Goal: Task Accomplishment & Management: Manage account settings

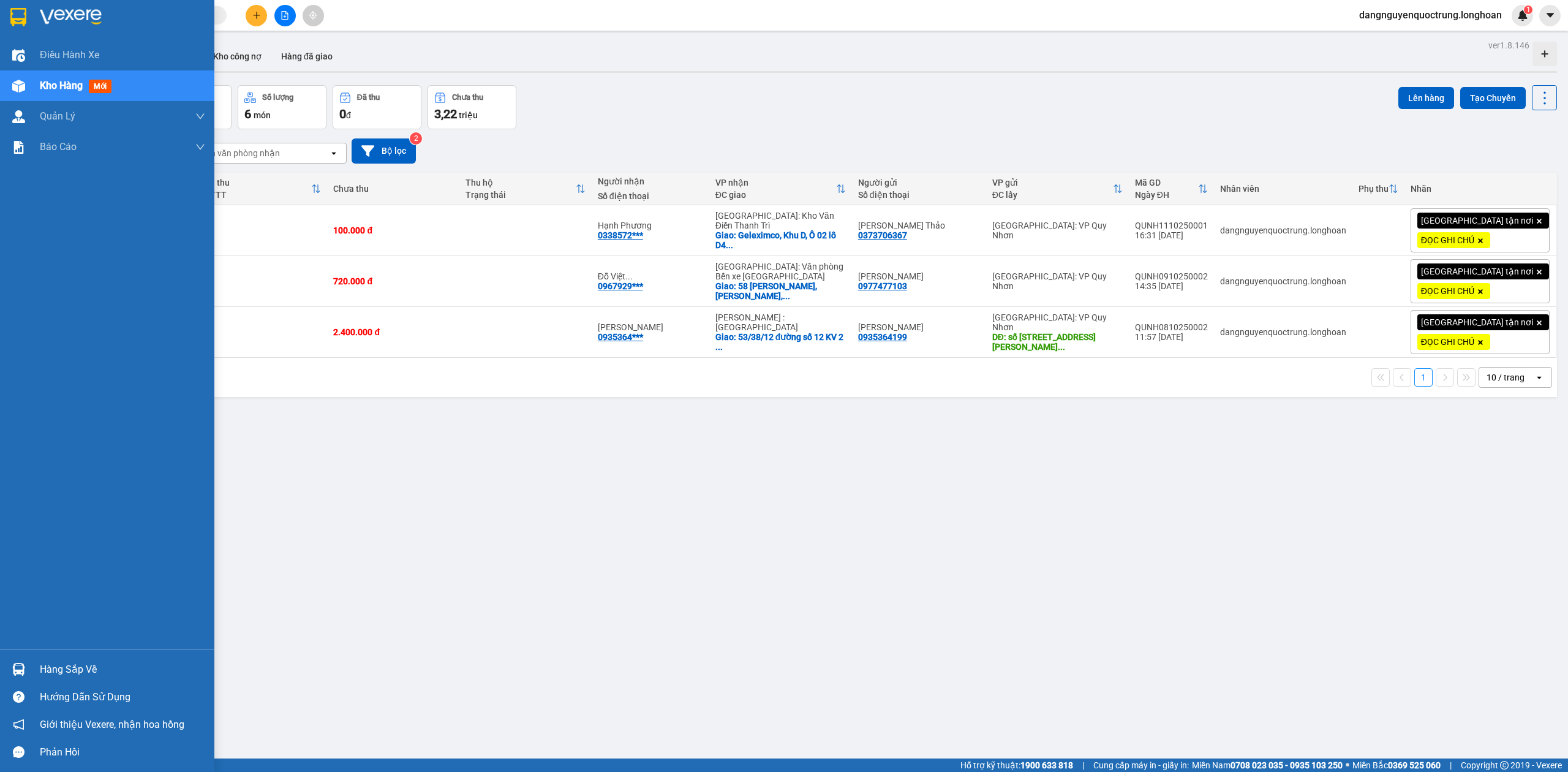
click at [22, 667] on img at bounding box center [19, 670] width 13 height 13
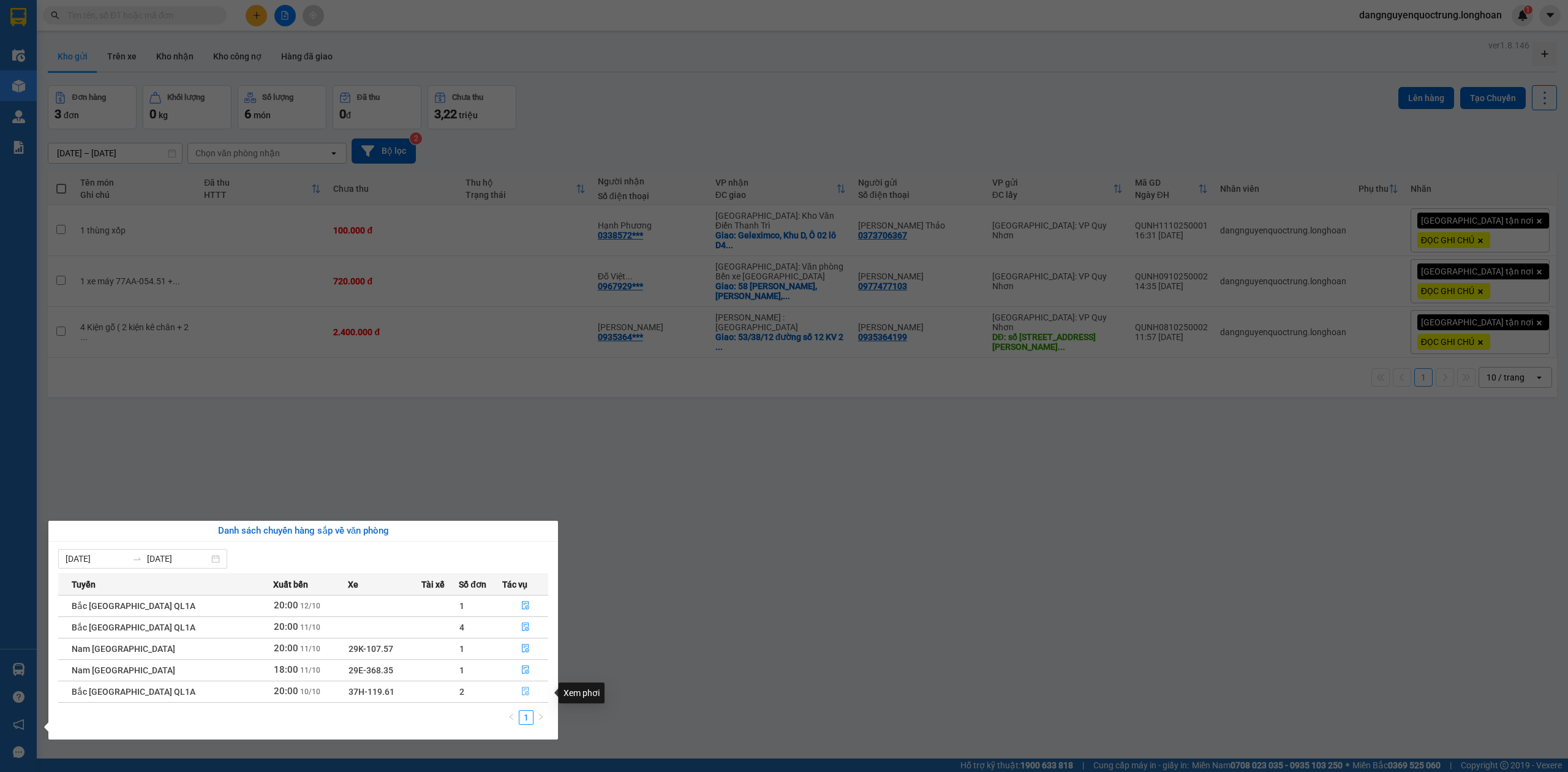
click at [523, 692] on icon "file-done" at bounding box center [525, 691] width 8 height 8
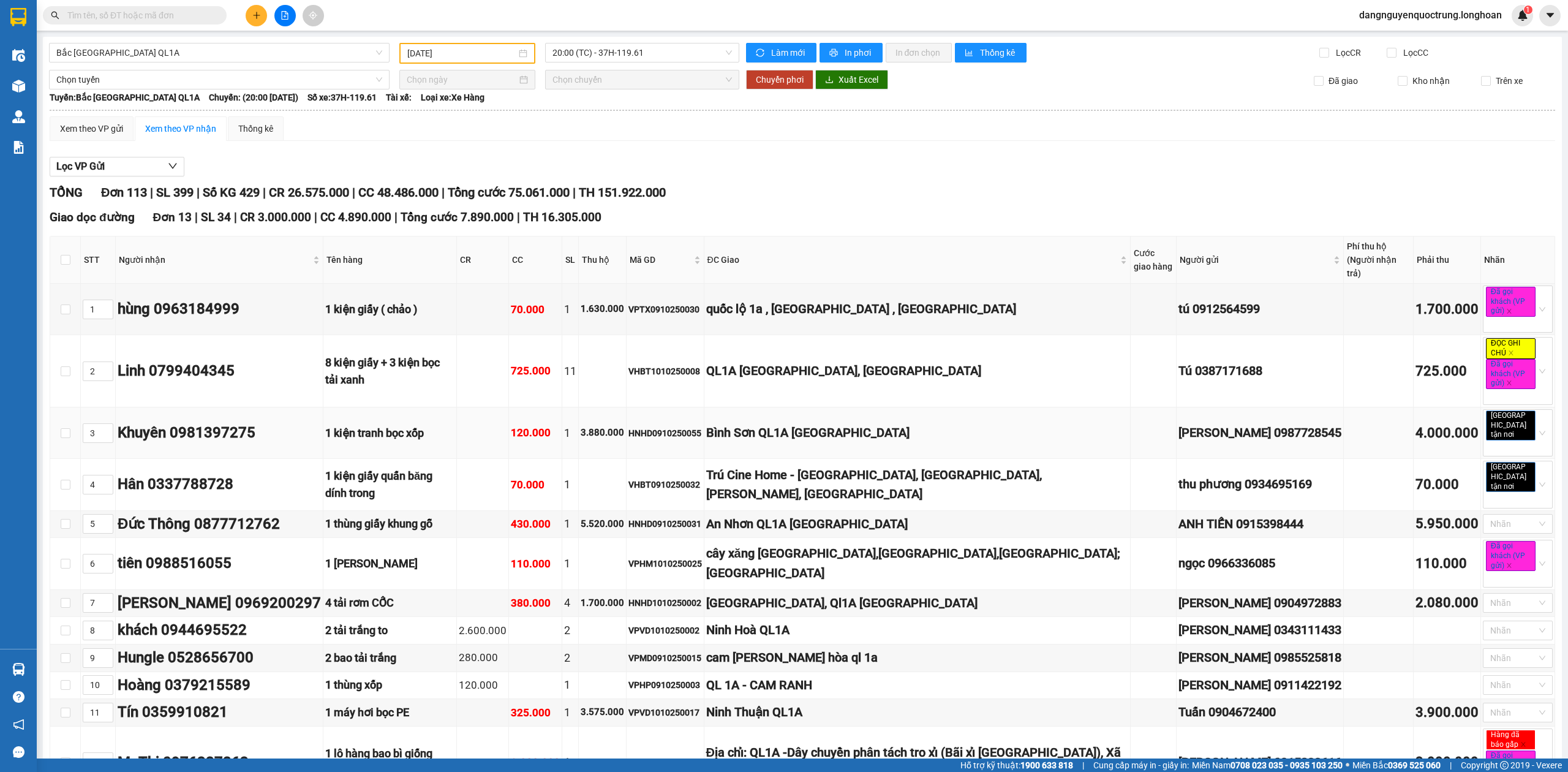
type input "10/10/2025"
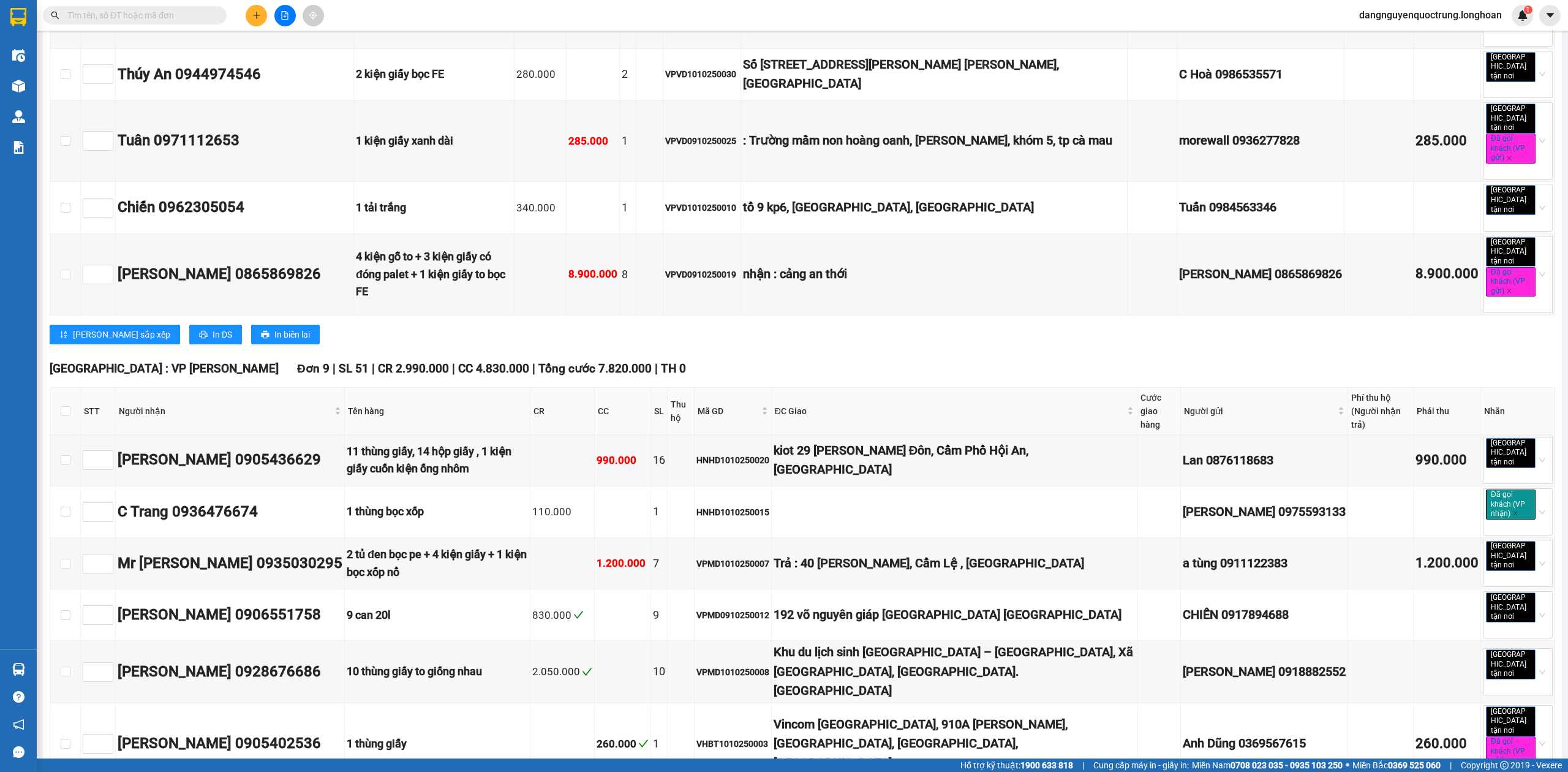
scroll to position [6373, 0]
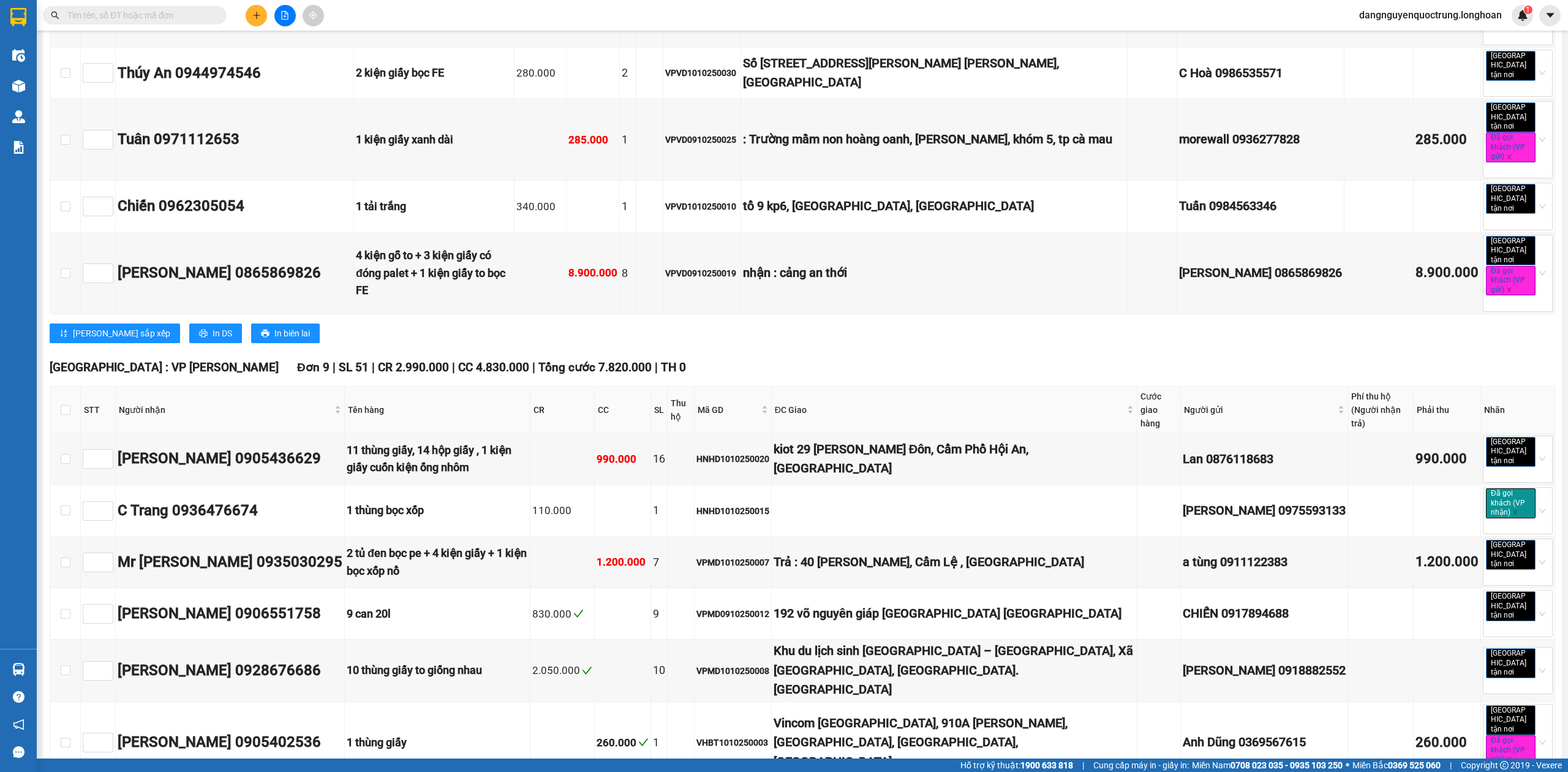
checkbox input "true"
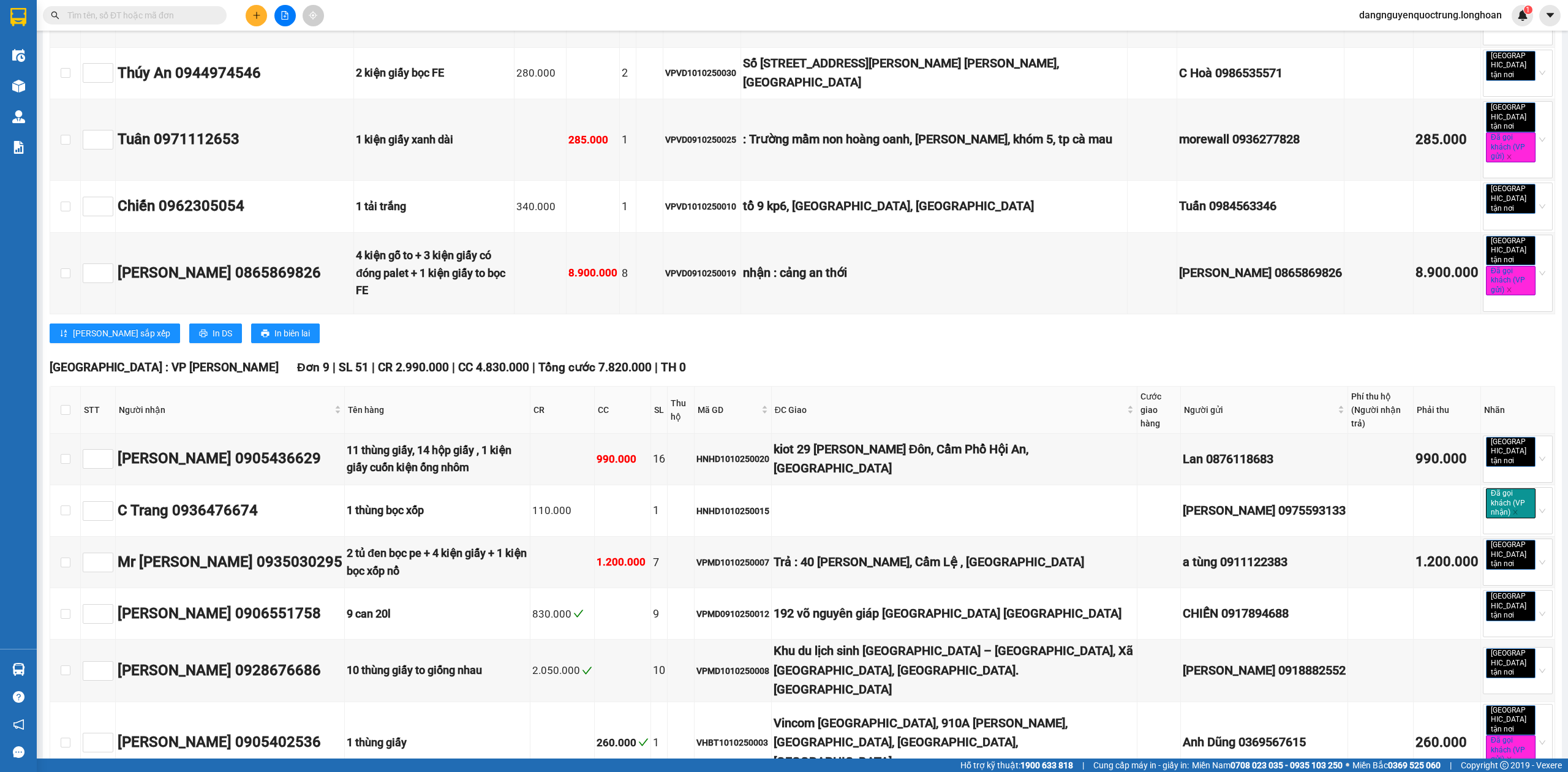
scroll to position [0, 0]
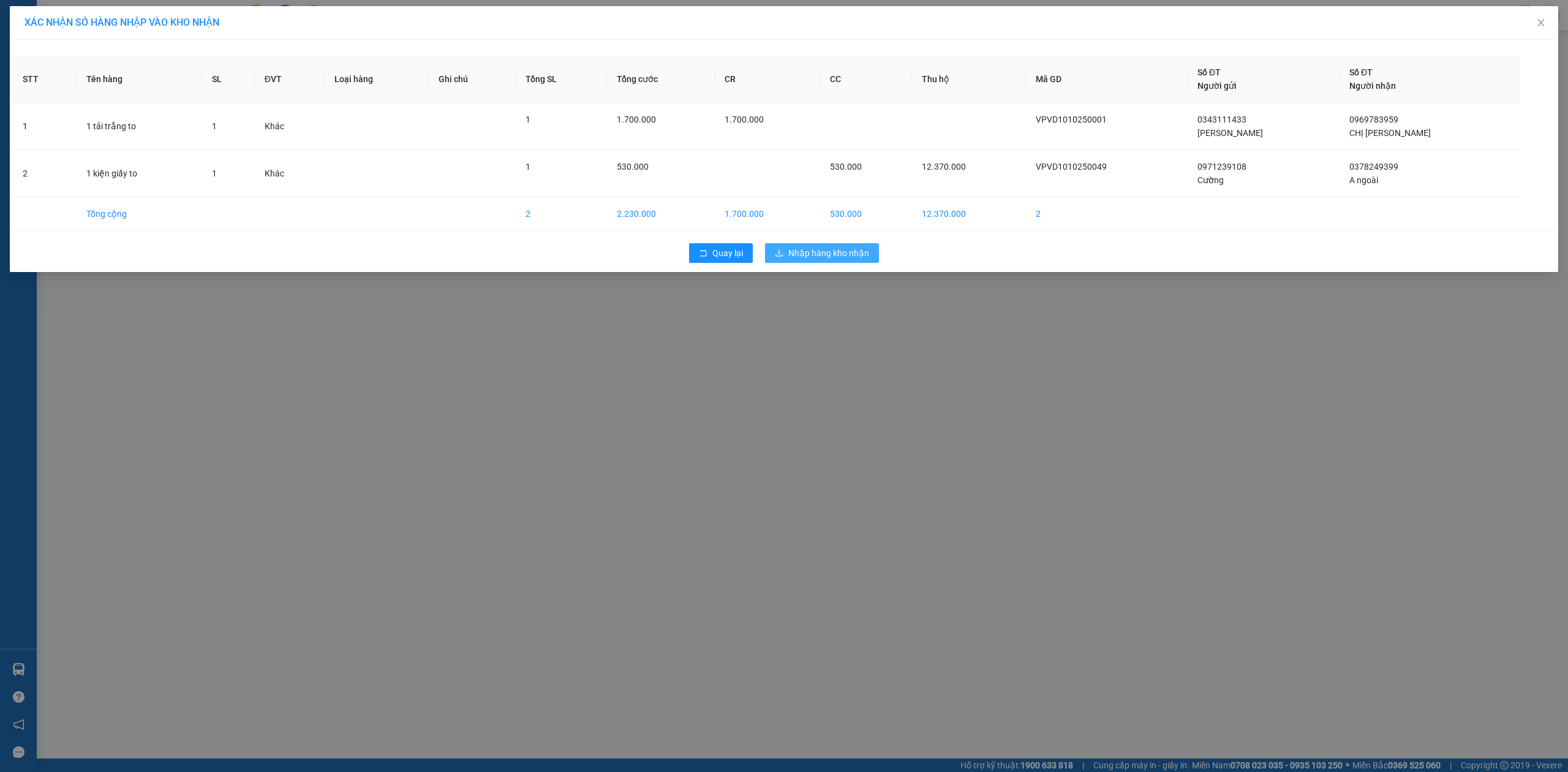
click at [789, 256] on span "Nhập hàng kho nhận" at bounding box center [829, 253] width 81 height 14
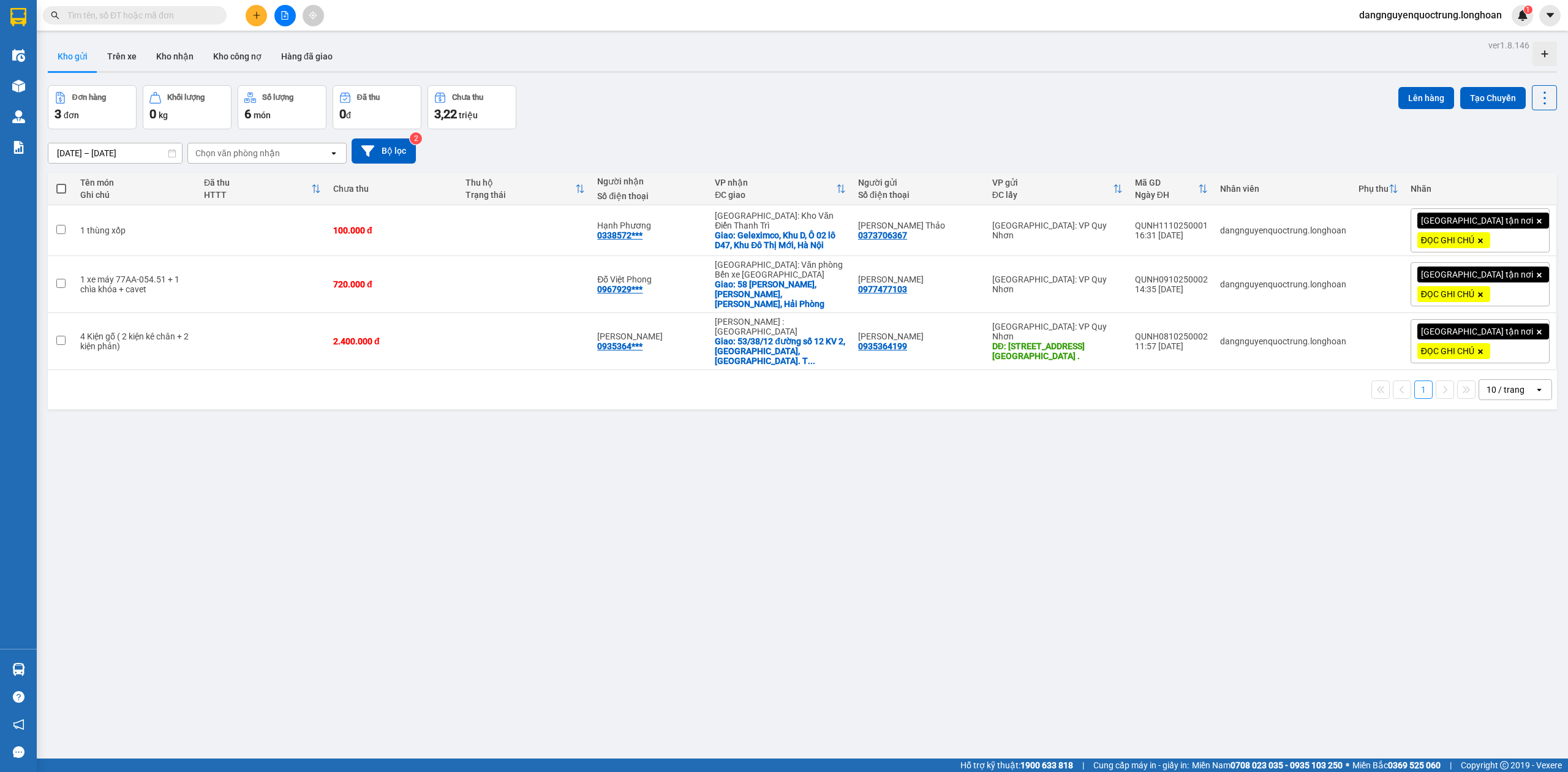
click at [566, 515] on div "ver 1.8.146 Kho gửi Trên xe Kho nhận Kho công nợ Hàng đã giao Đơn hàng 3 đơn Kh…" at bounding box center [802, 423] width 1519 height 772
click at [166, 60] on button "Kho nhận" at bounding box center [175, 56] width 57 height 29
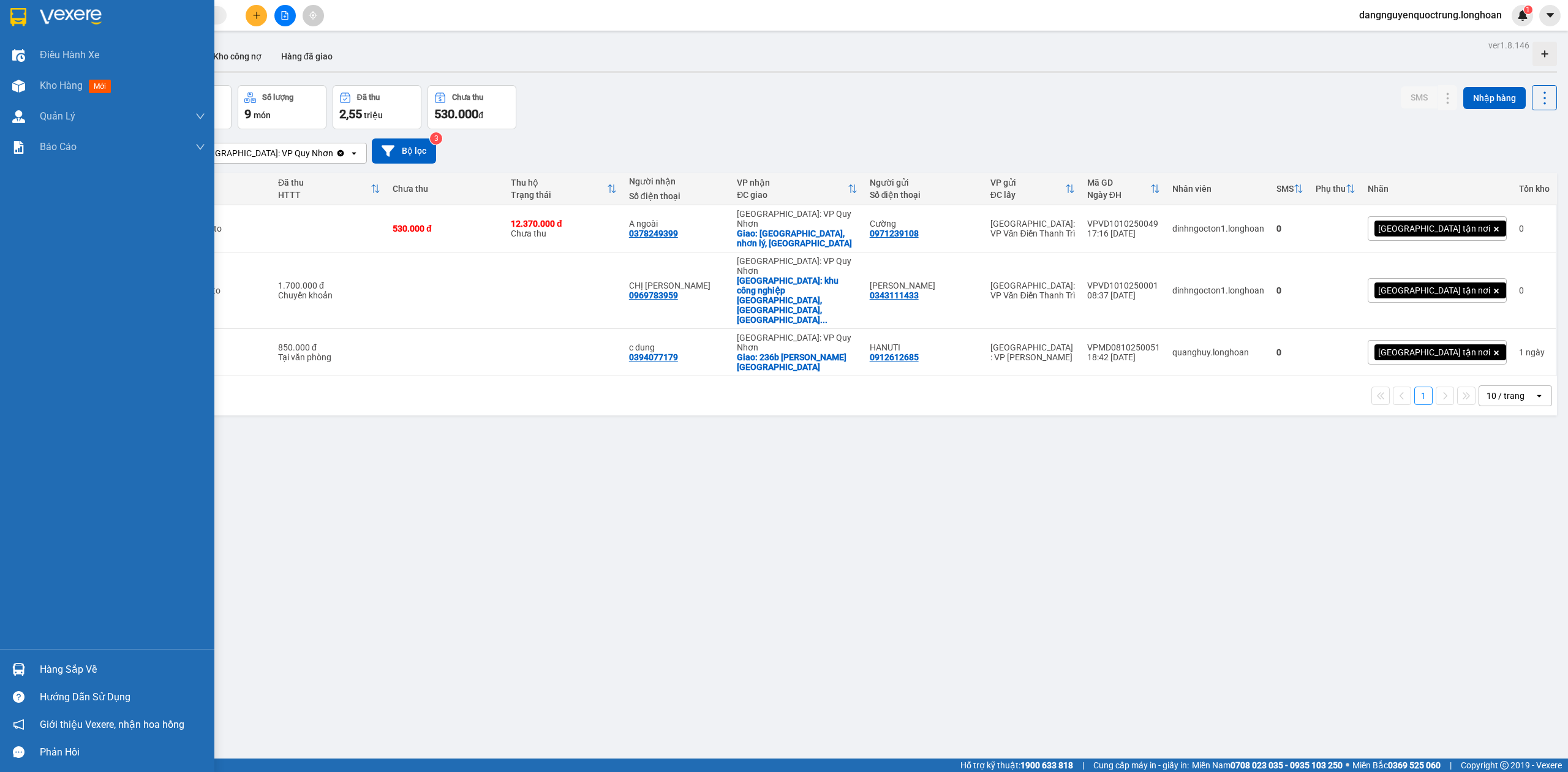
click at [28, 676] on div at bounding box center [18, 669] width 21 height 21
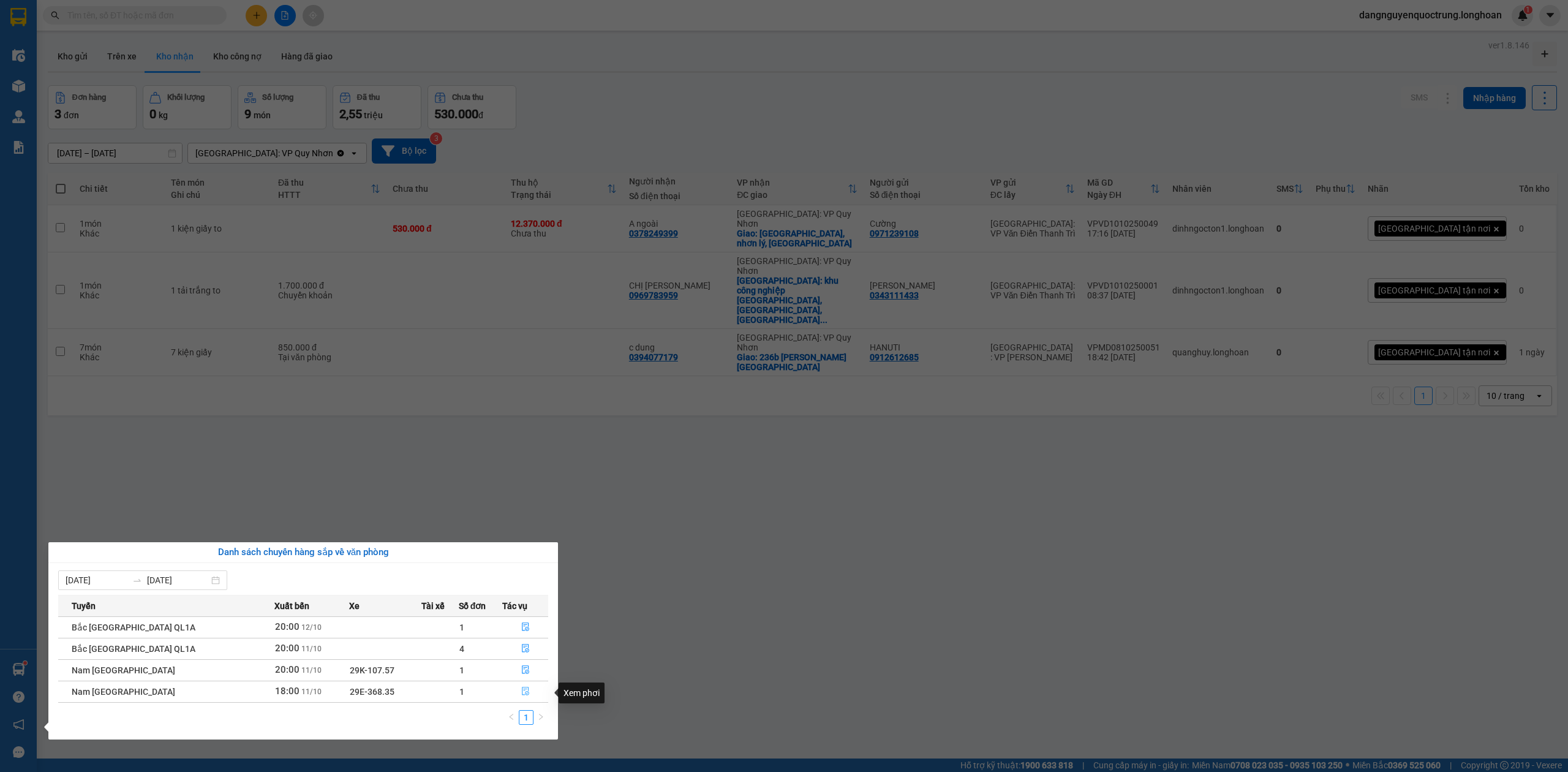
click at [521, 692] on icon "file-done" at bounding box center [525, 691] width 8 height 8
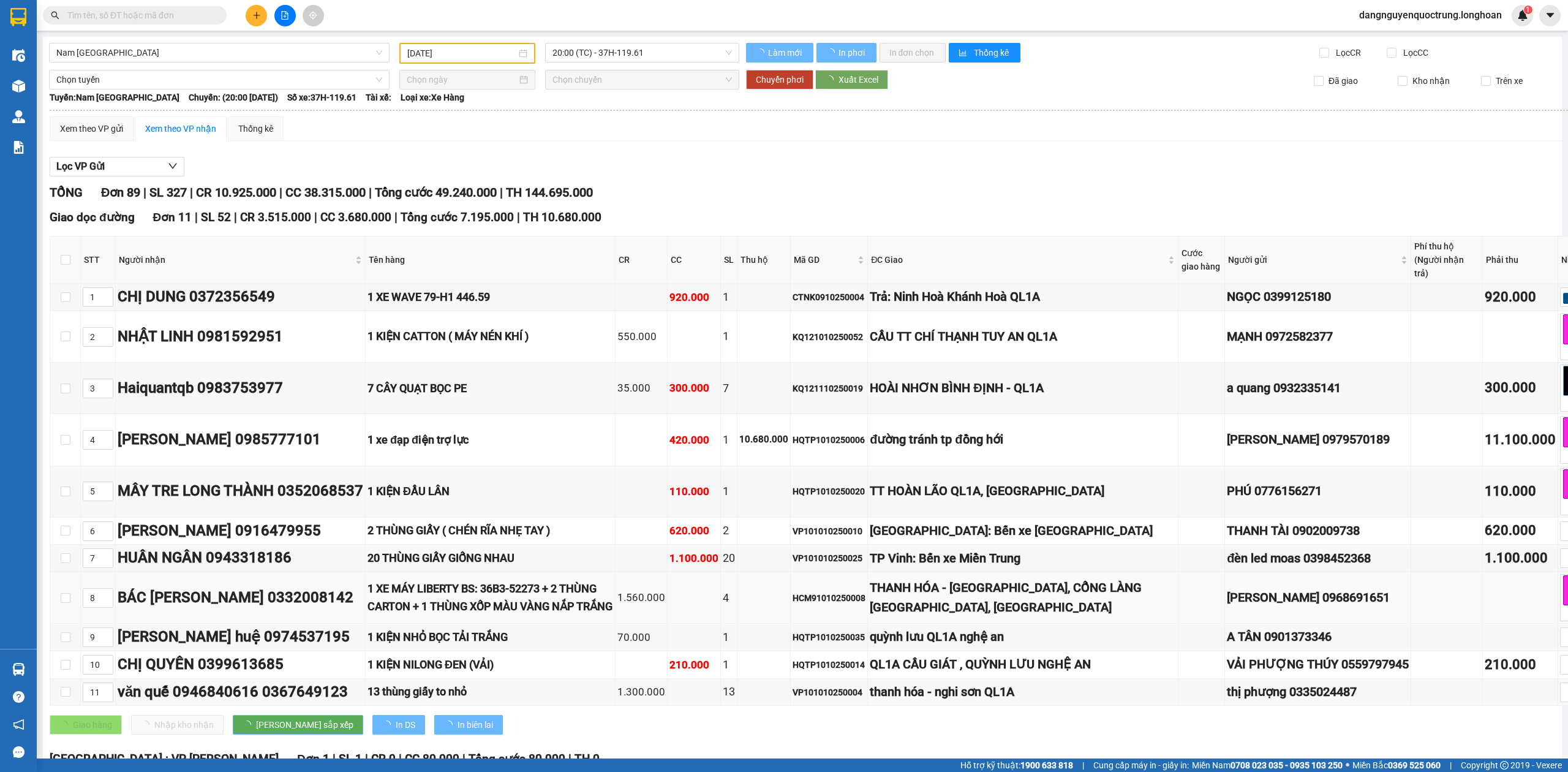
type input "11/10/2025"
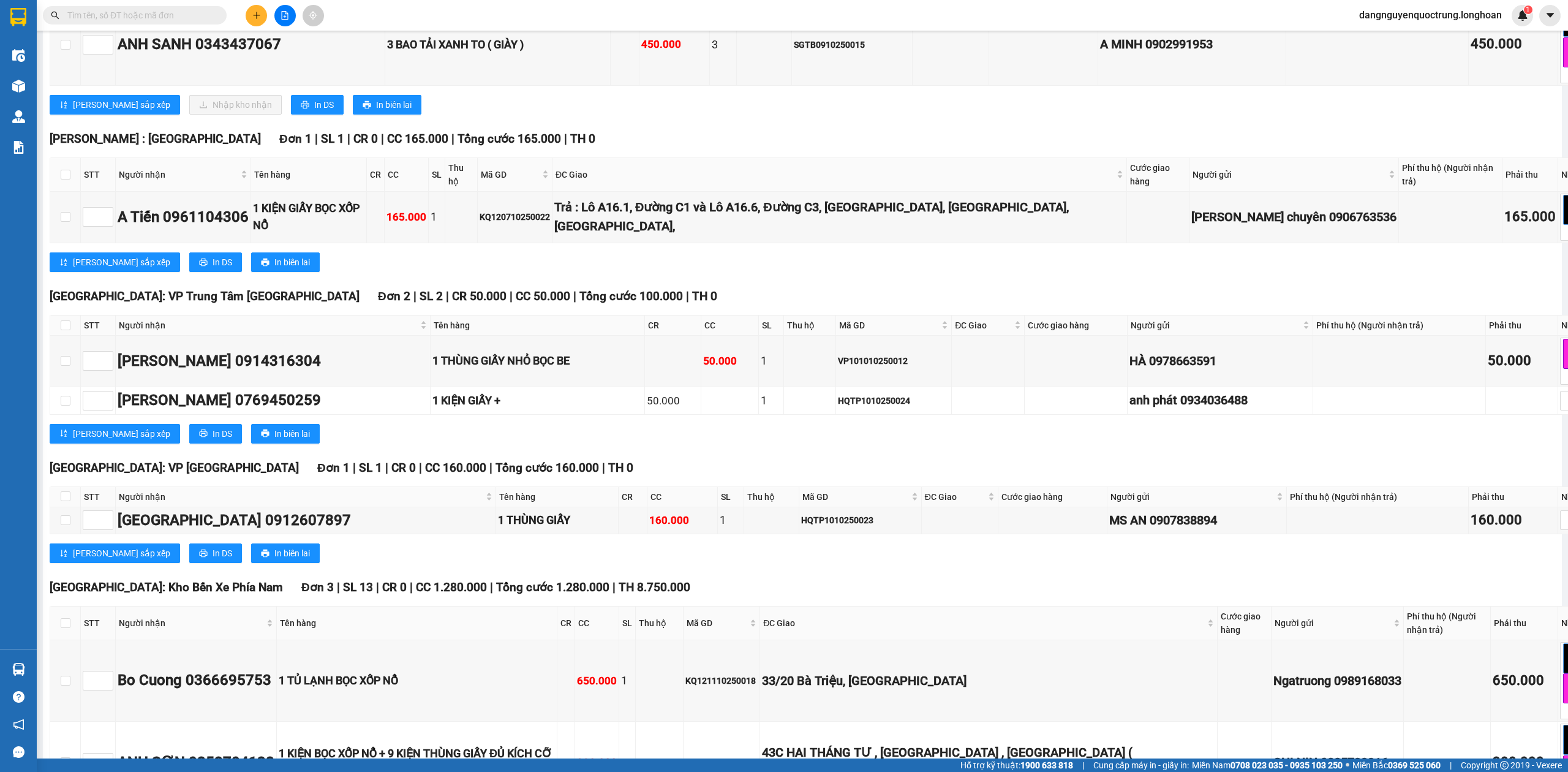
scroll to position [8007, 0]
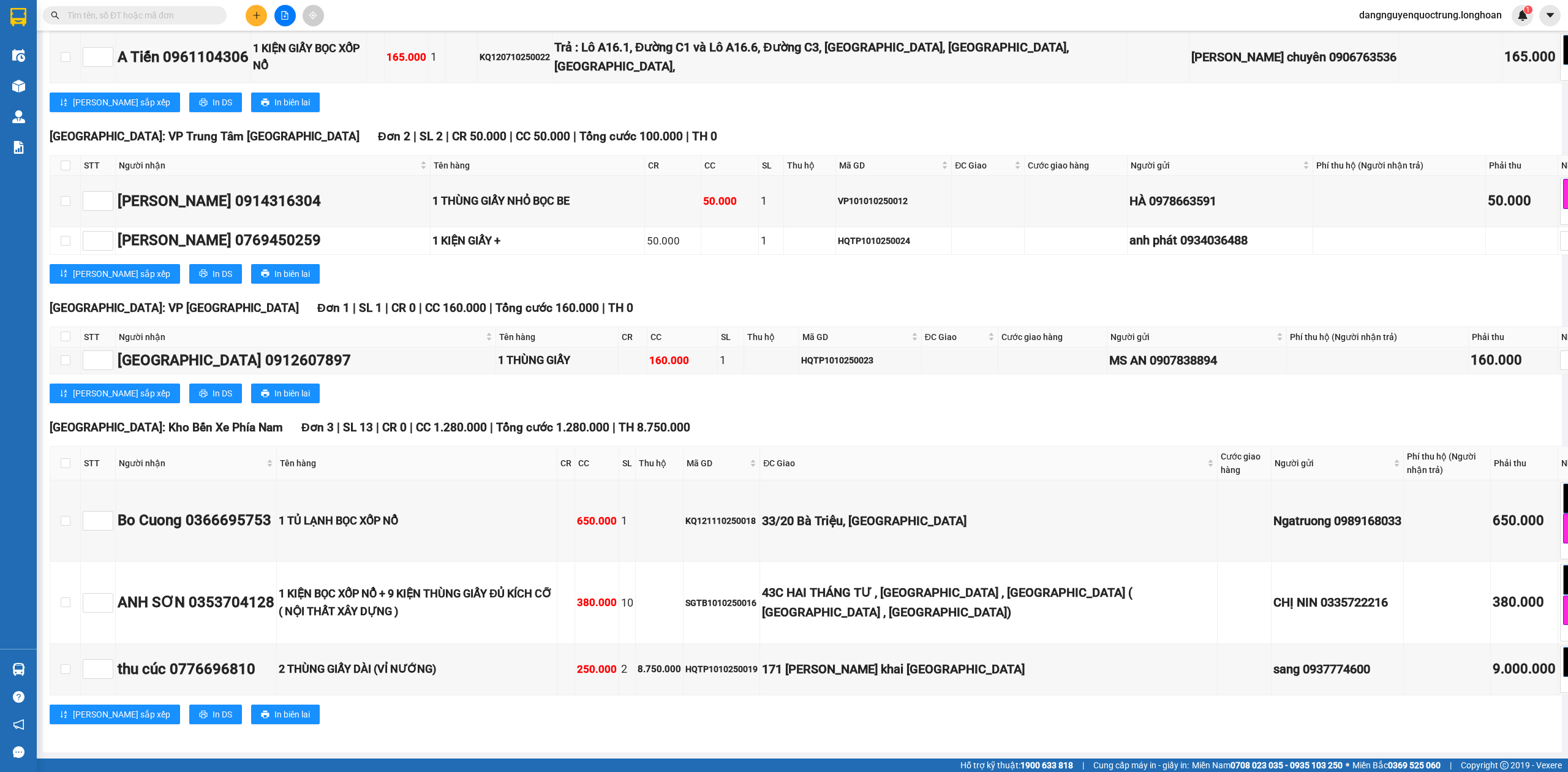
checkbox input "true"
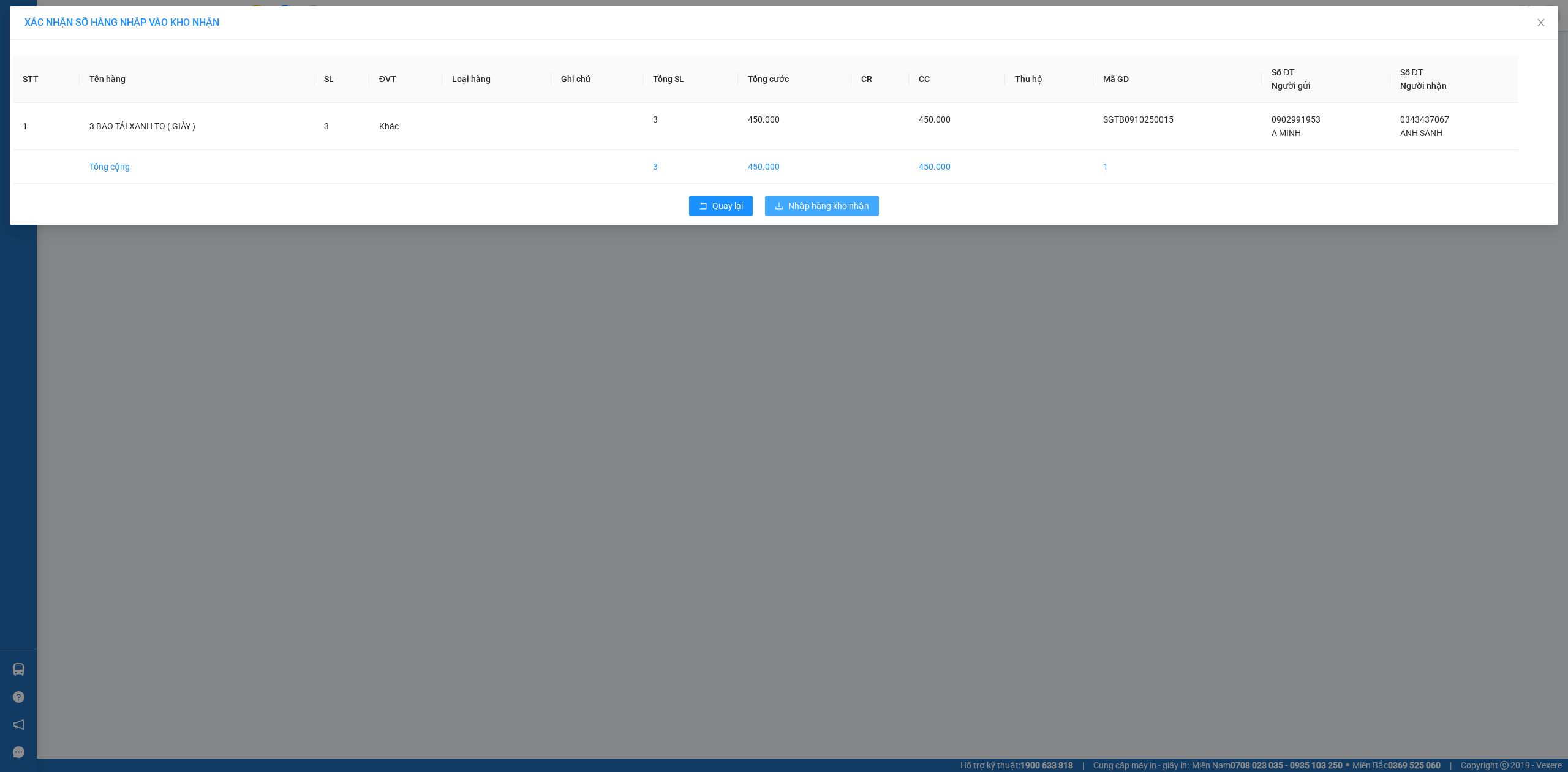
click at [789, 214] on button "Nhập hàng kho nhận" at bounding box center [822, 206] width 114 height 19
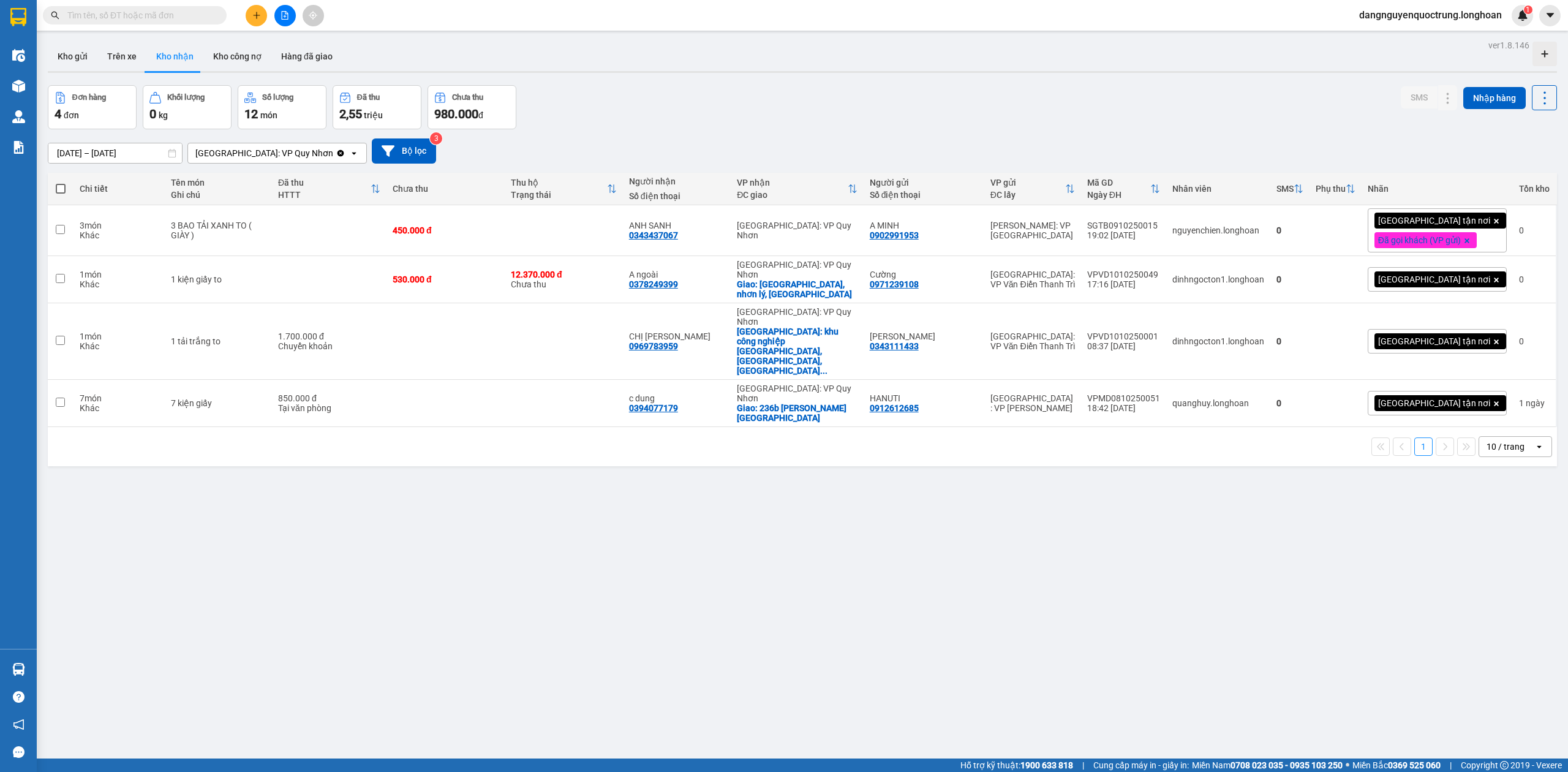
click at [789, 547] on div "ver 1.8.146 Kho gửi Trên xe Kho nhận Kho công nợ Hàng đã giao Đơn hàng 4 đơn Kh…" at bounding box center [802, 423] width 1519 height 772
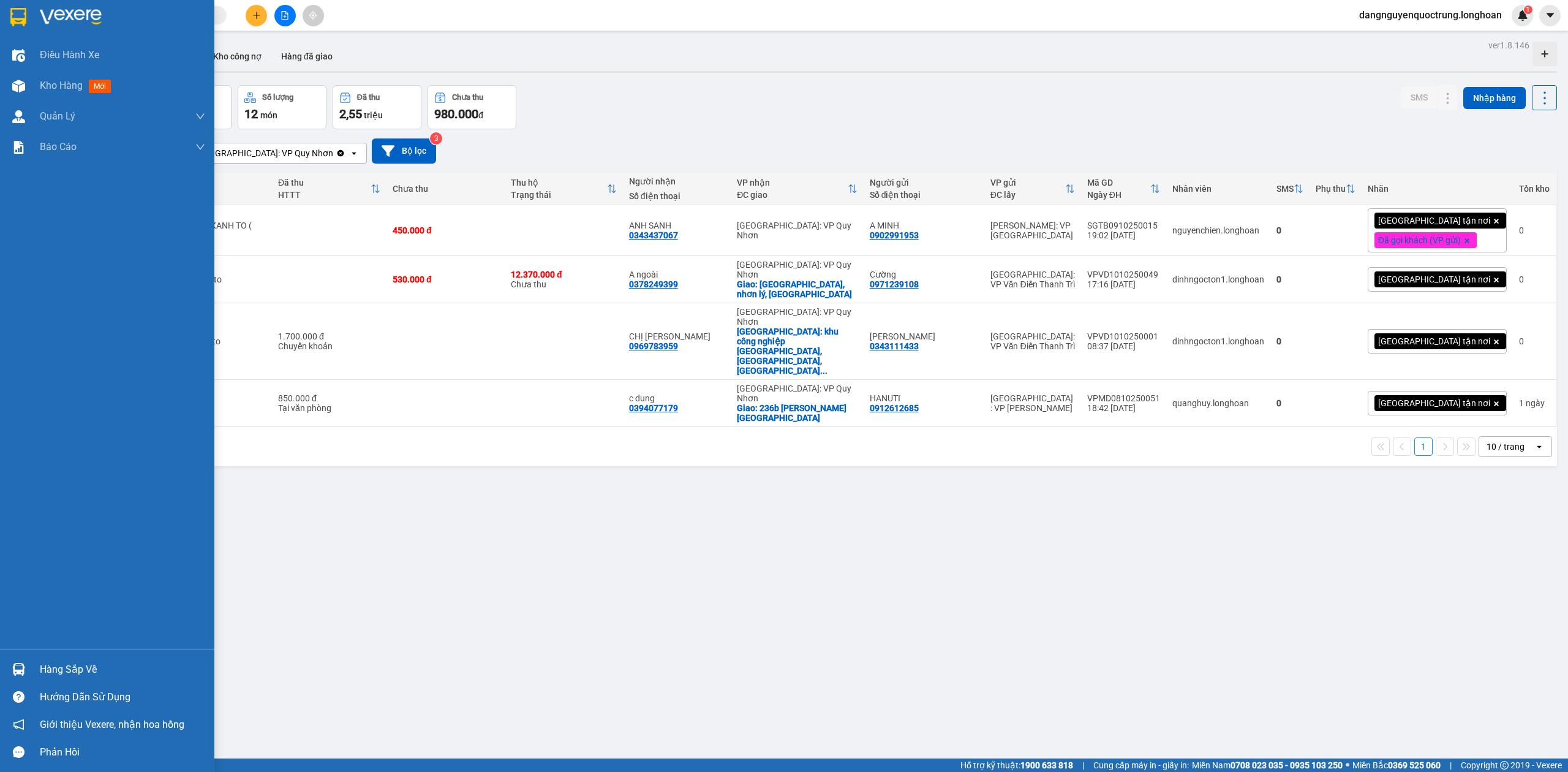
click at [25, 672] on div at bounding box center [18, 669] width 21 height 21
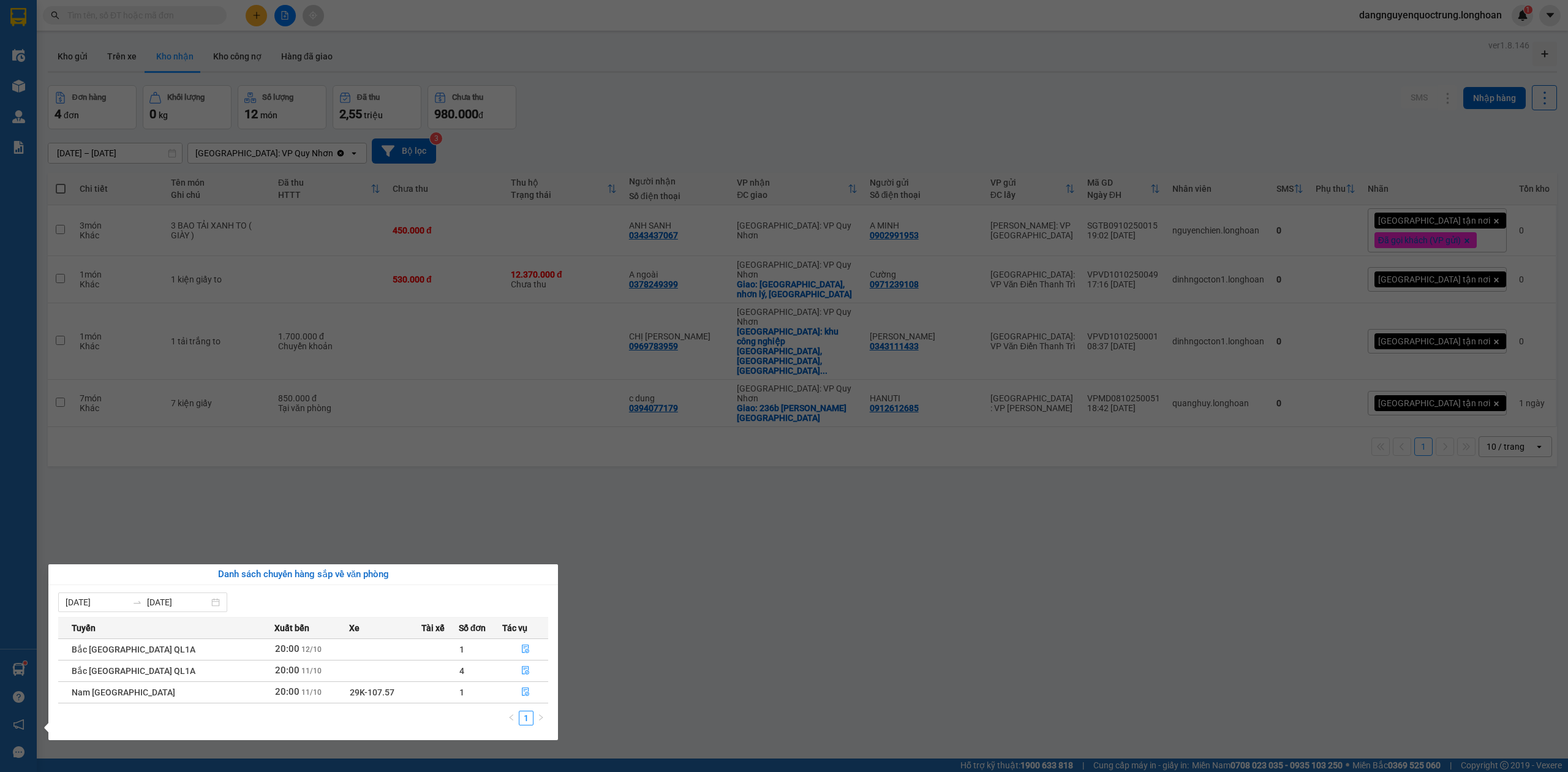
click at [704, 454] on section "Kết quả tìm kiếm ( 0 ) Bộ lọc No Data dangnguyenquoctrung.longhoan 1 Điều hành …" at bounding box center [784, 386] width 1568 height 772
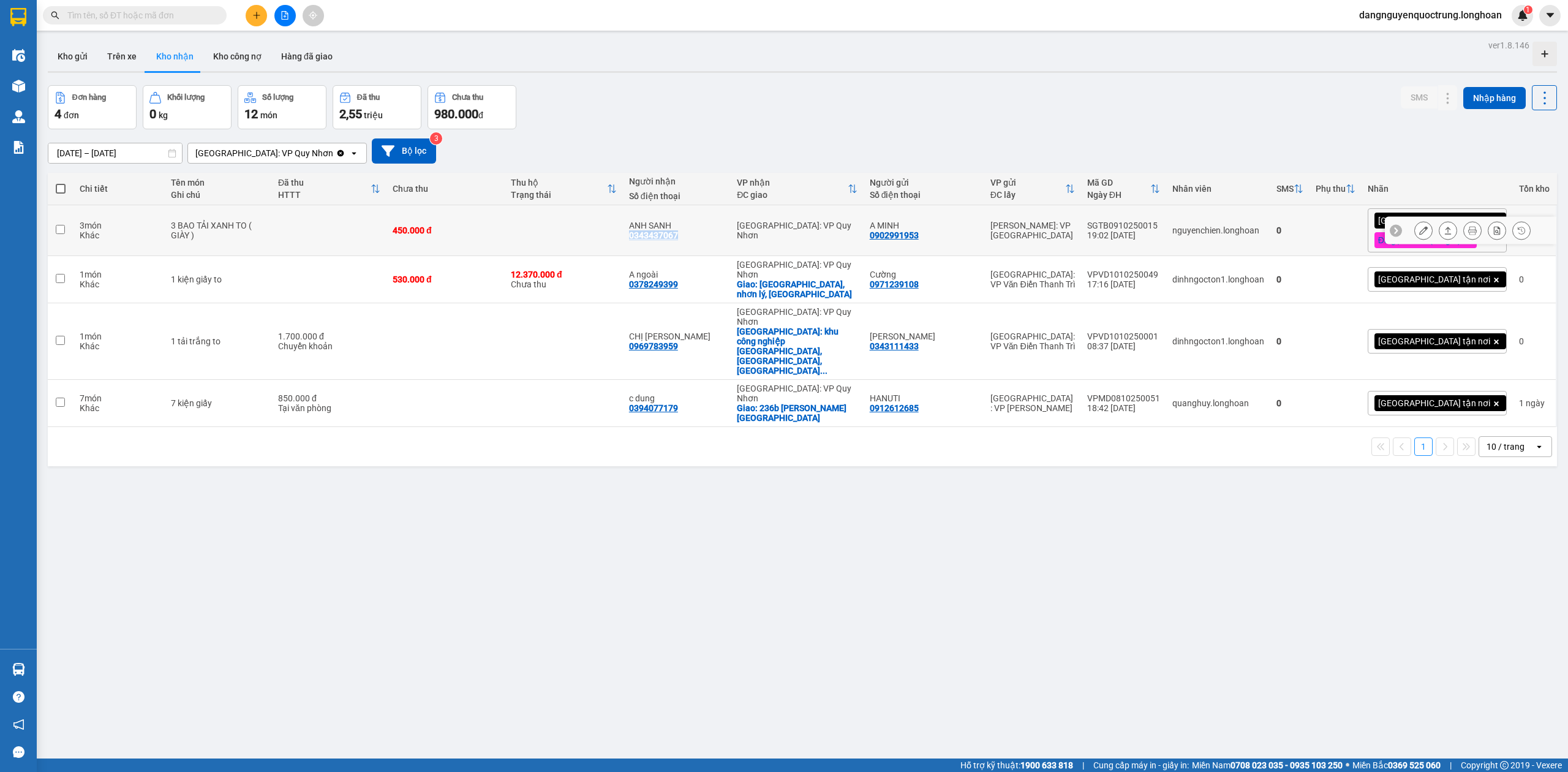
drag, startPoint x: 654, startPoint y: 239, endPoint x: 706, endPoint y: 239, distance: 52.0
click at [706, 239] on td "ANH SANH 0343437067" at bounding box center [677, 230] width 109 height 51
checkbox input "true"
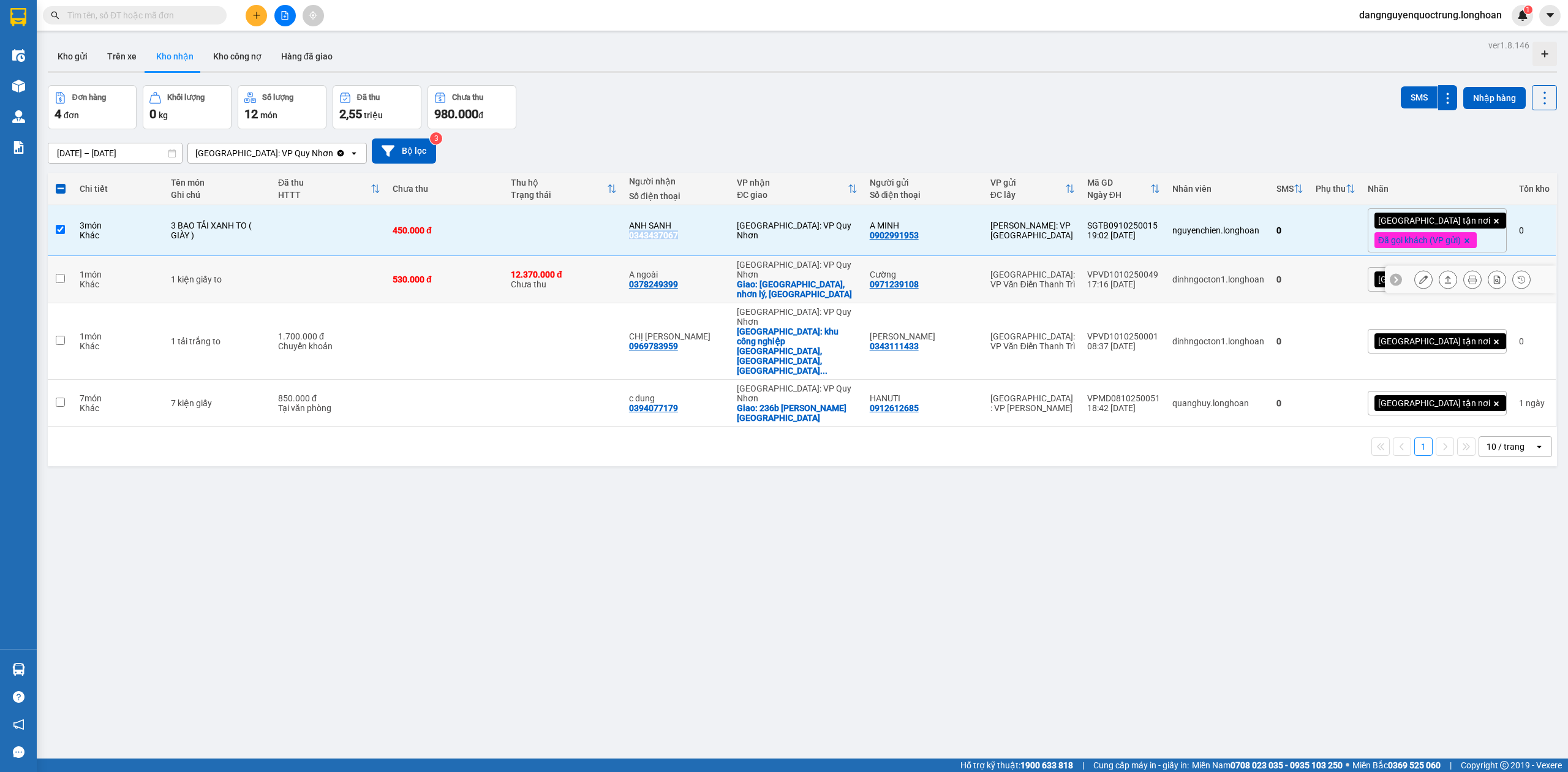
copy div "0343437067"
click at [789, 530] on div "ver 1.8.146 Kho gửi Trên xe Kho nhận Kho công nợ Hàng đã giao Đơn hàng 4 đơn Kh…" at bounding box center [802, 423] width 1519 height 772
click at [789, 231] on icon at bounding box center [1472, 230] width 8 height 8
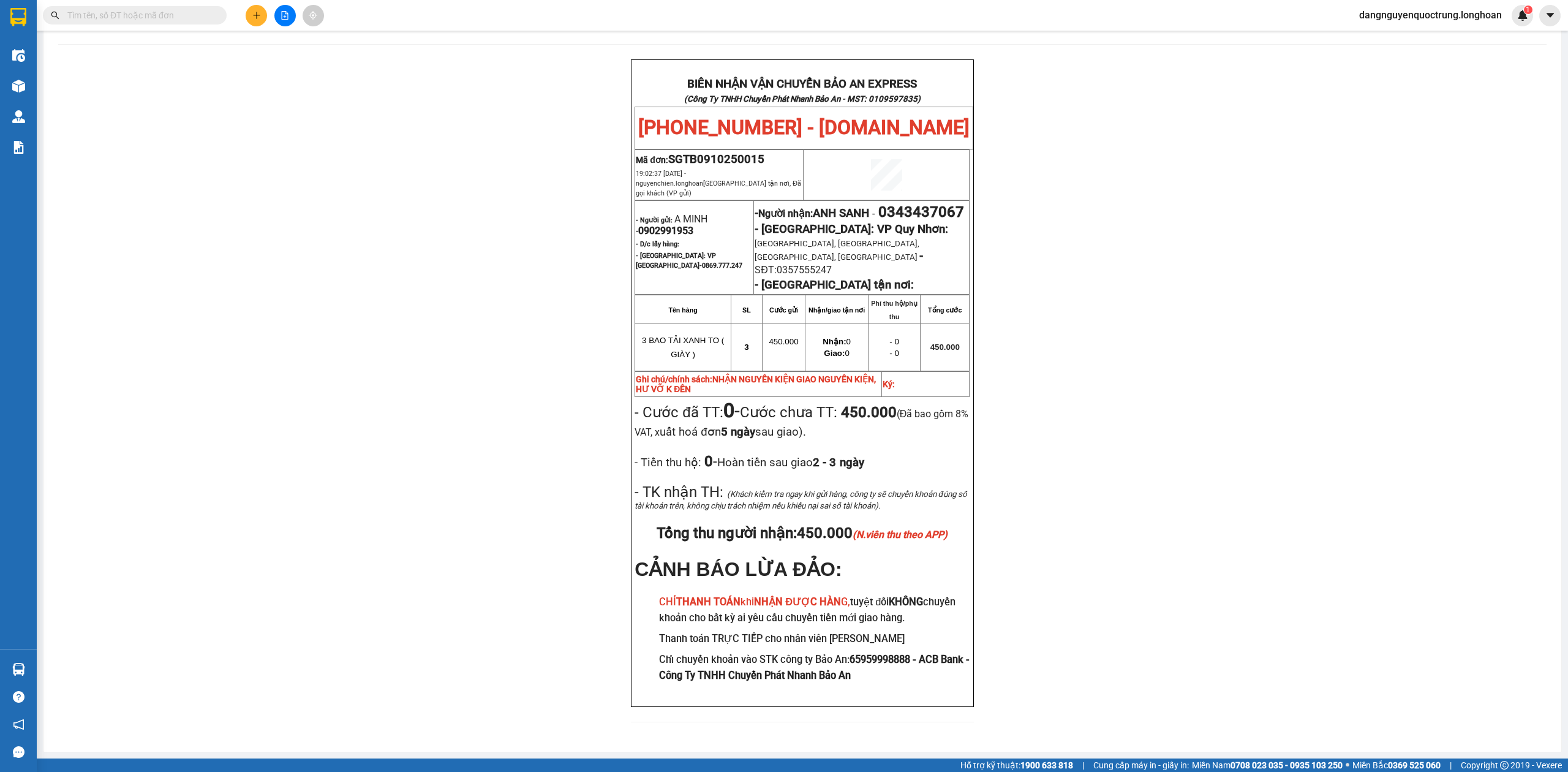
scroll to position [61, 0]
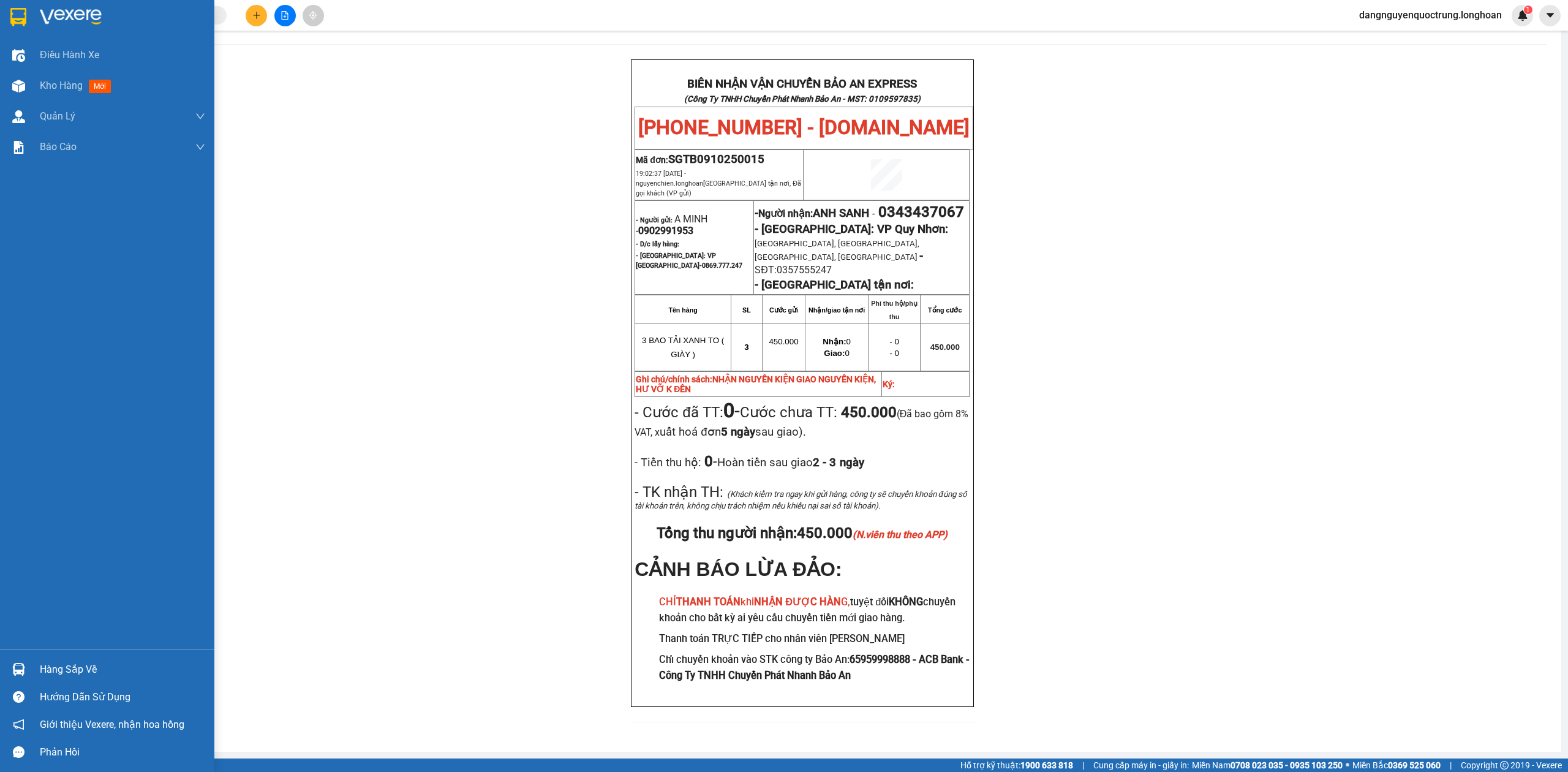
click at [10, 21] on img at bounding box center [18, 17] width 16 height 18
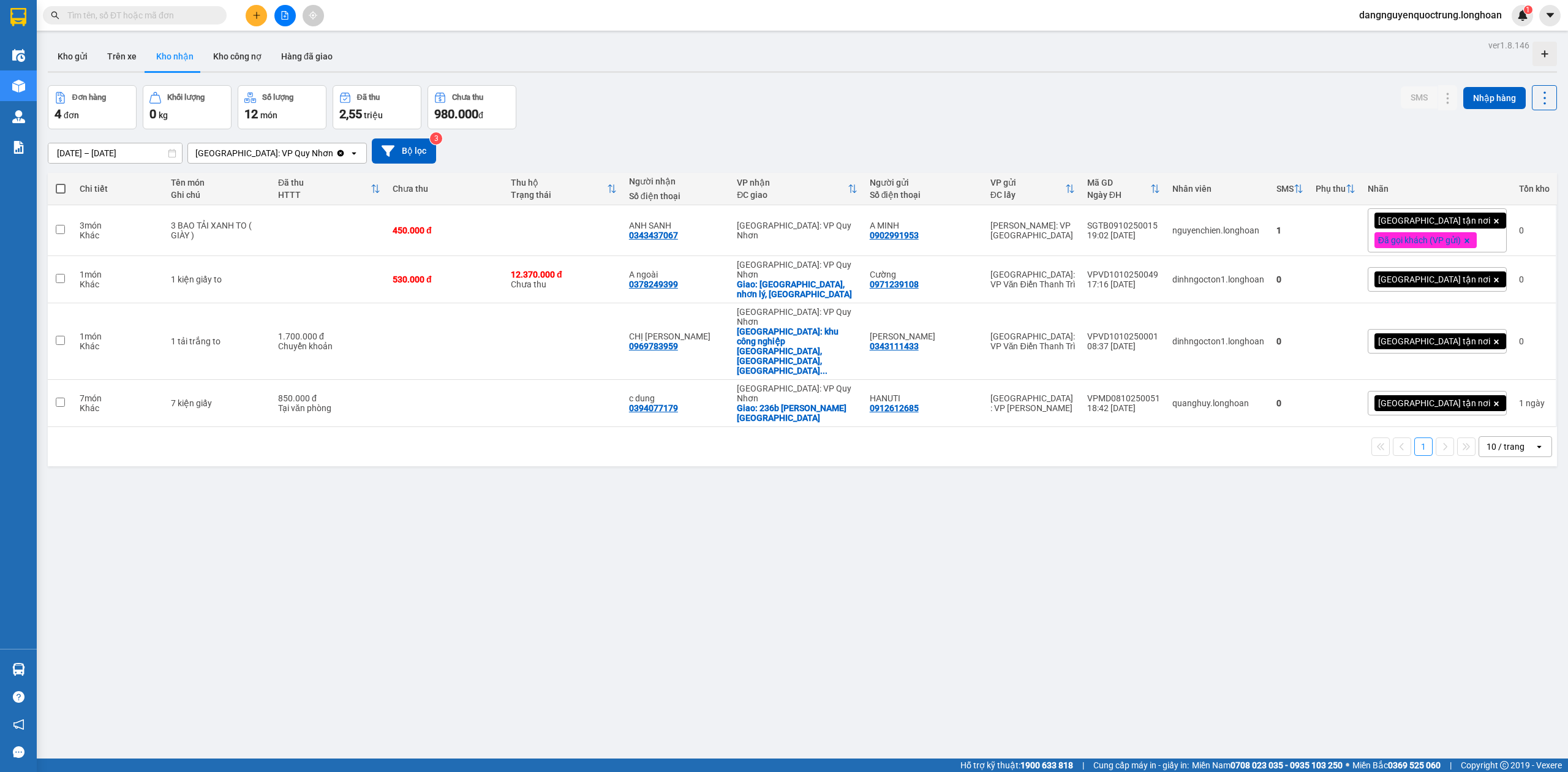
click at [706, 637] on div "ver 1.8.146 Kho gửi Trên xe Kho nhận Kho công nợ Hàng đã giao Đơn hàng 4 đơn Kh…" at bounding box center [802, 423] width 1519 height 772
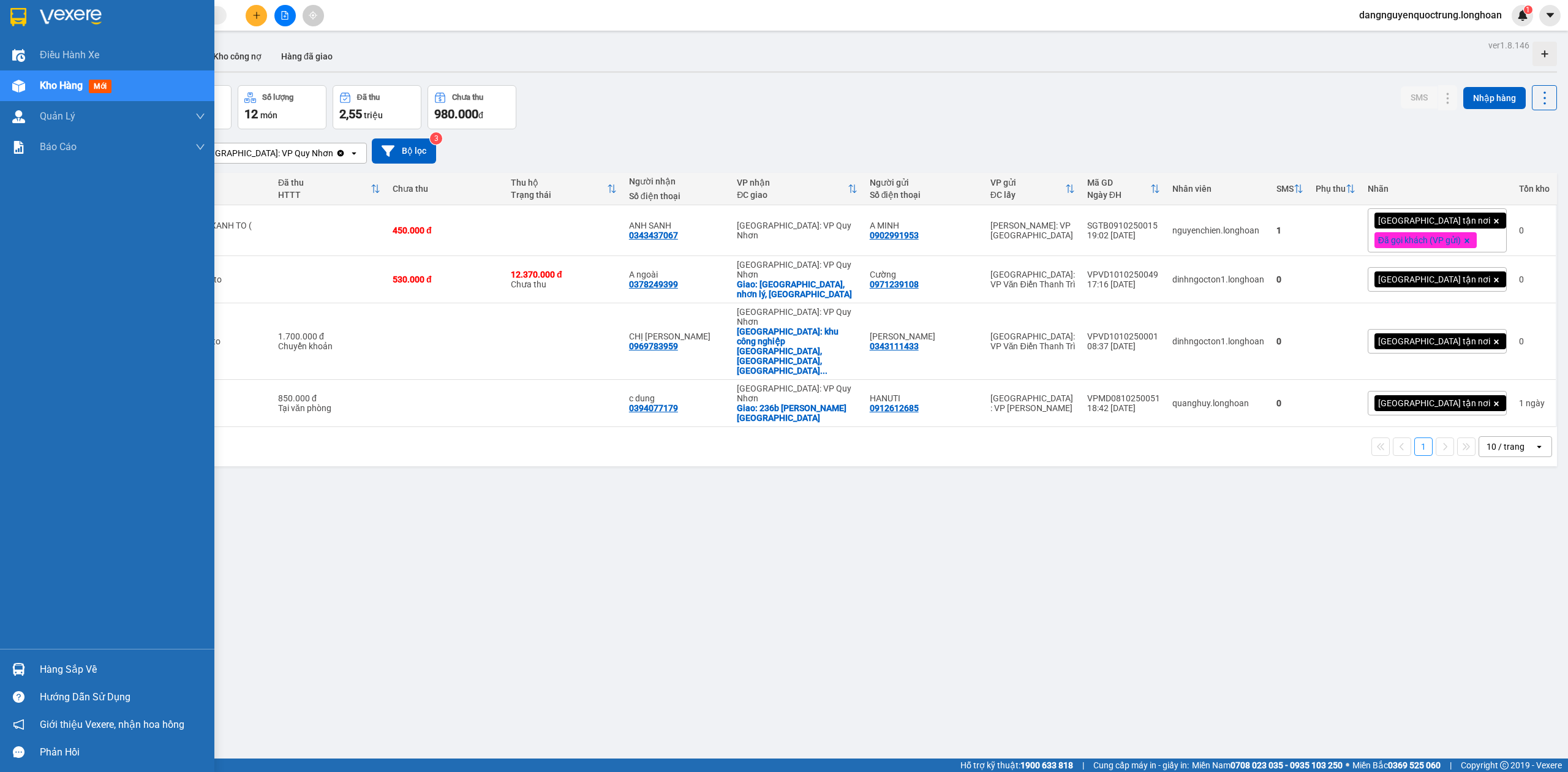
click at [30, 670] on div "Hàng sắp về" at bounding box center [107, 669] width 214 height 28
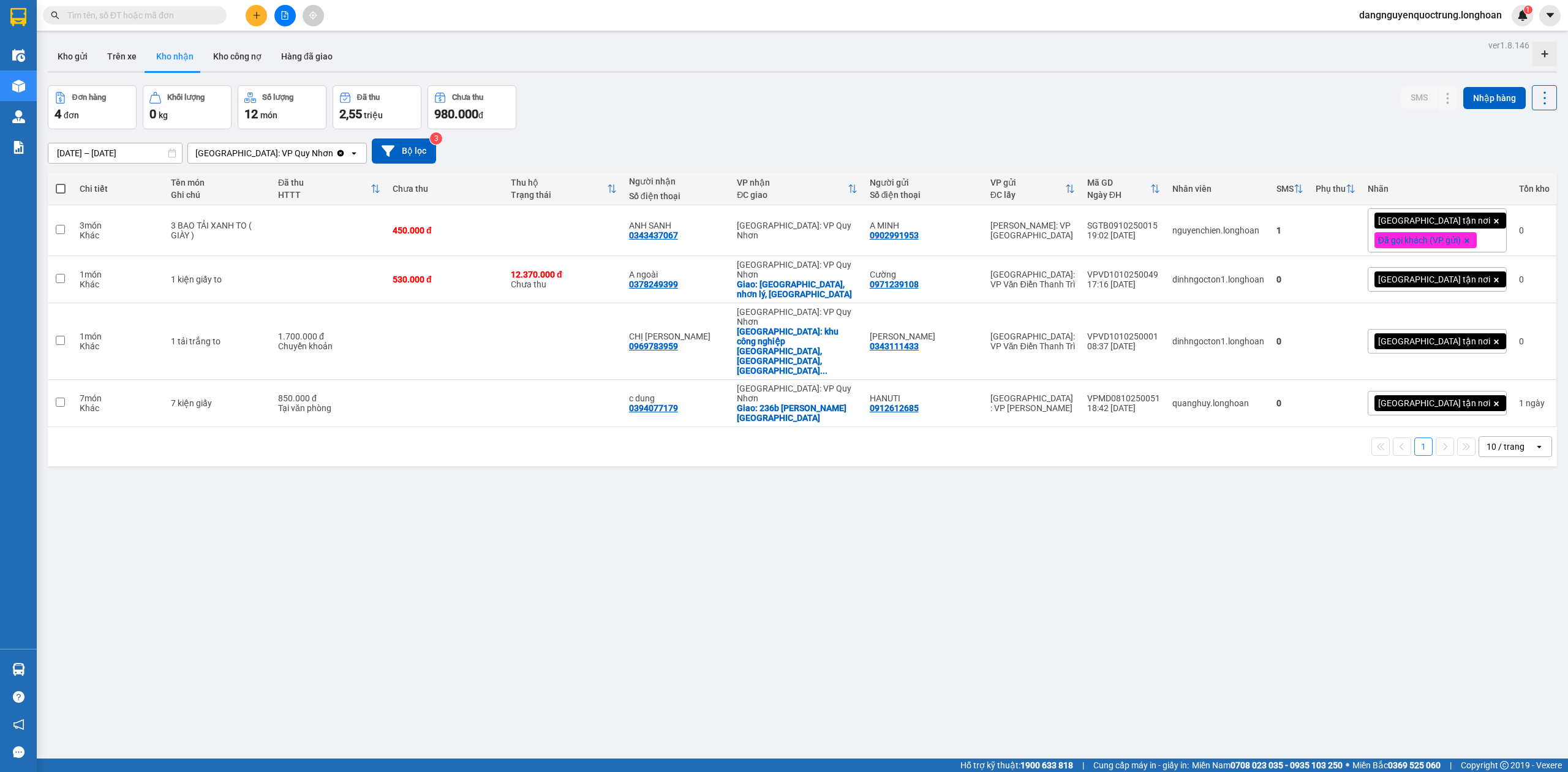
click at [701, 604] on section "Kết quả tìm kiếm ( 0 ) Bộ lọc No Data dangnguyenquoctrung.longhoan 1 Điều hành …" at bounding box center [784, 386] width 1568 height 772
click at [763, 623] on div "ver 1.8.146 Kho gửi Trên xe Kho nhận Kho công nợ Hàng đã giao Đơn hàng 4 đơn Kh…" at bounding box center [802, 423] width 1519 height 772
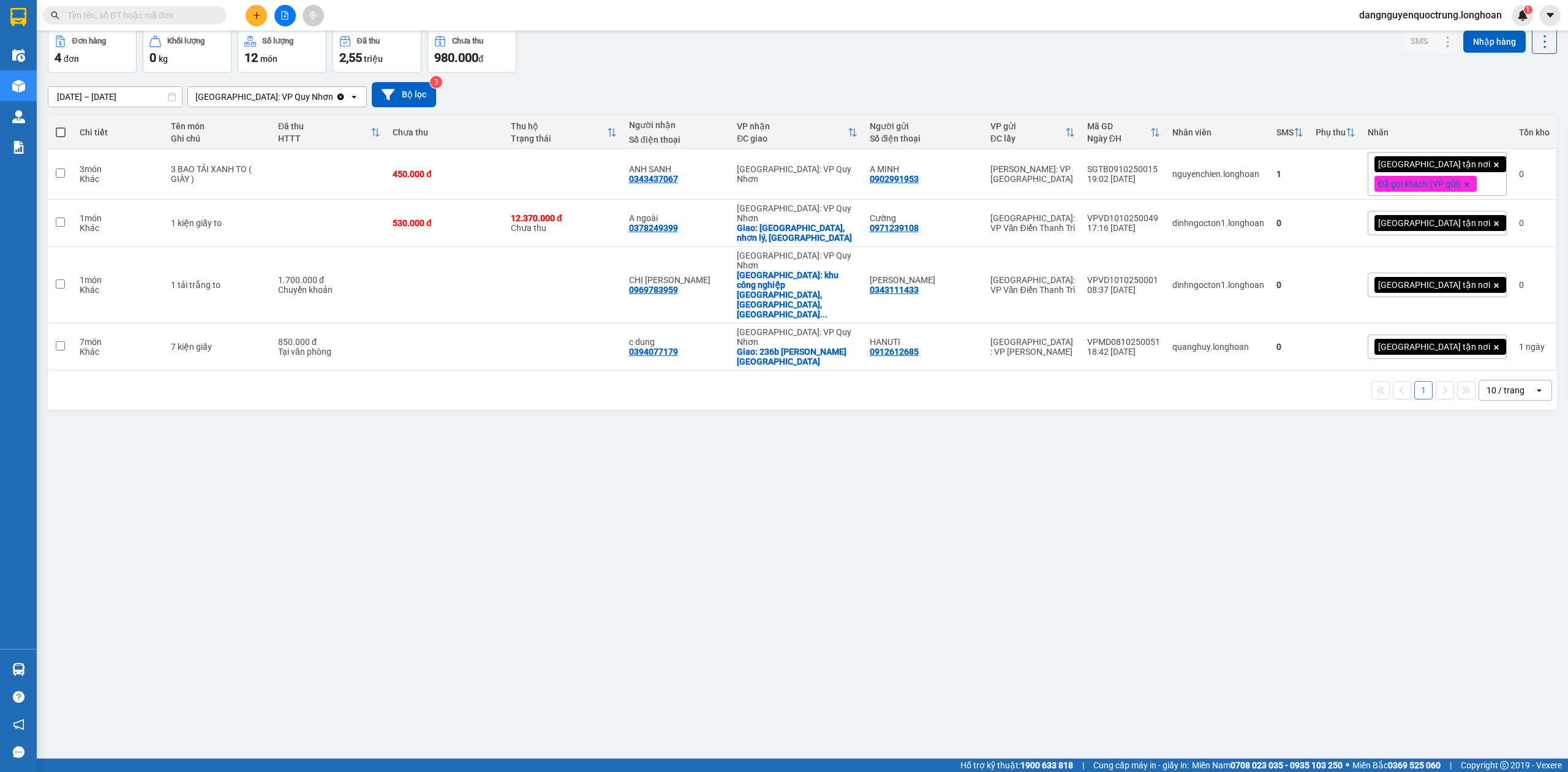
click at [433, 606] on div "ver 1.8.146 Kho gửi Trên xe Kho nhận Kho công nợ Hàng đã giao Đơn hàng 4 đơn Kh…" at bounding box center [802, 366] width 1519 height 772
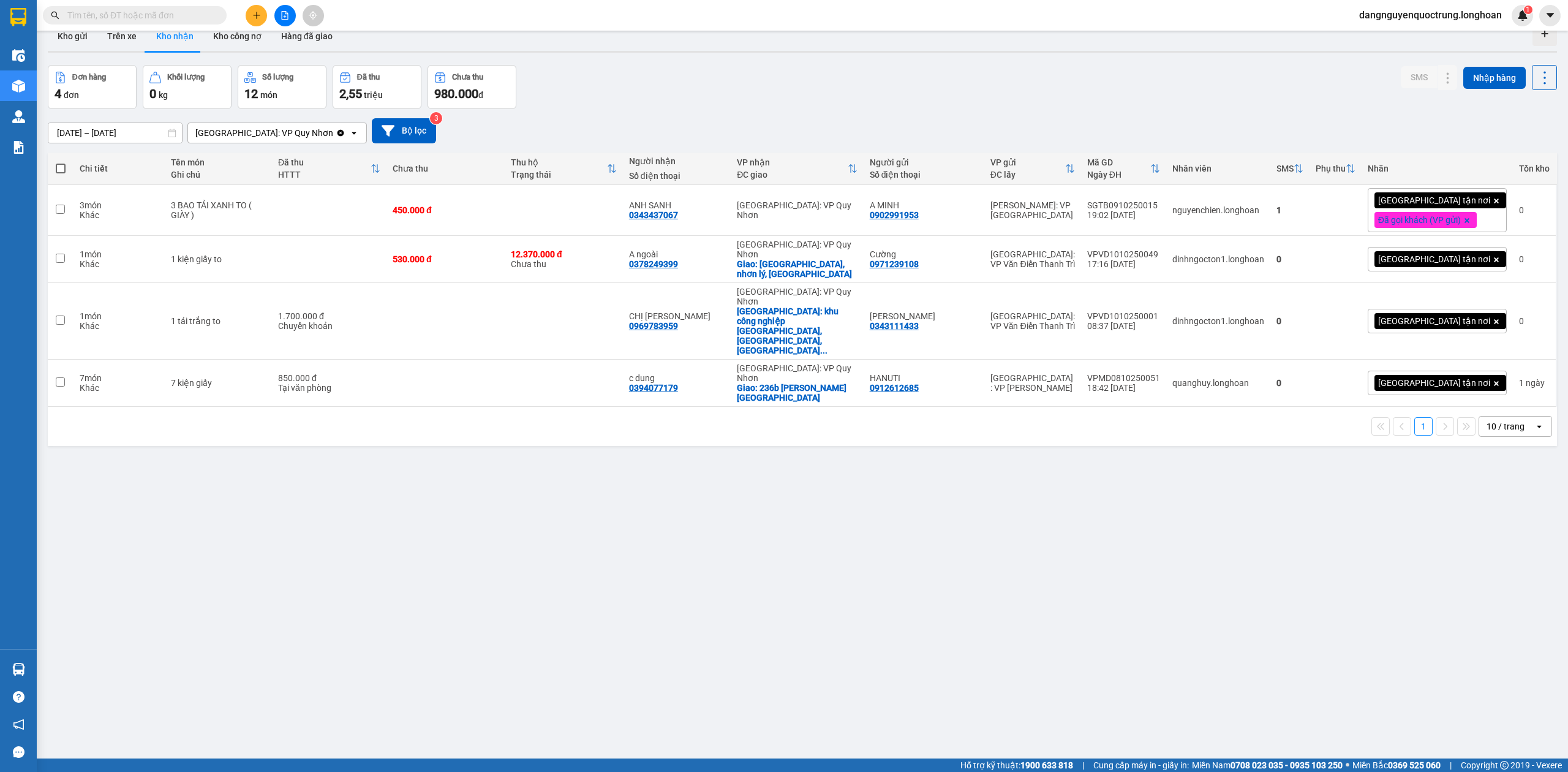
scroll to position [0, 0]
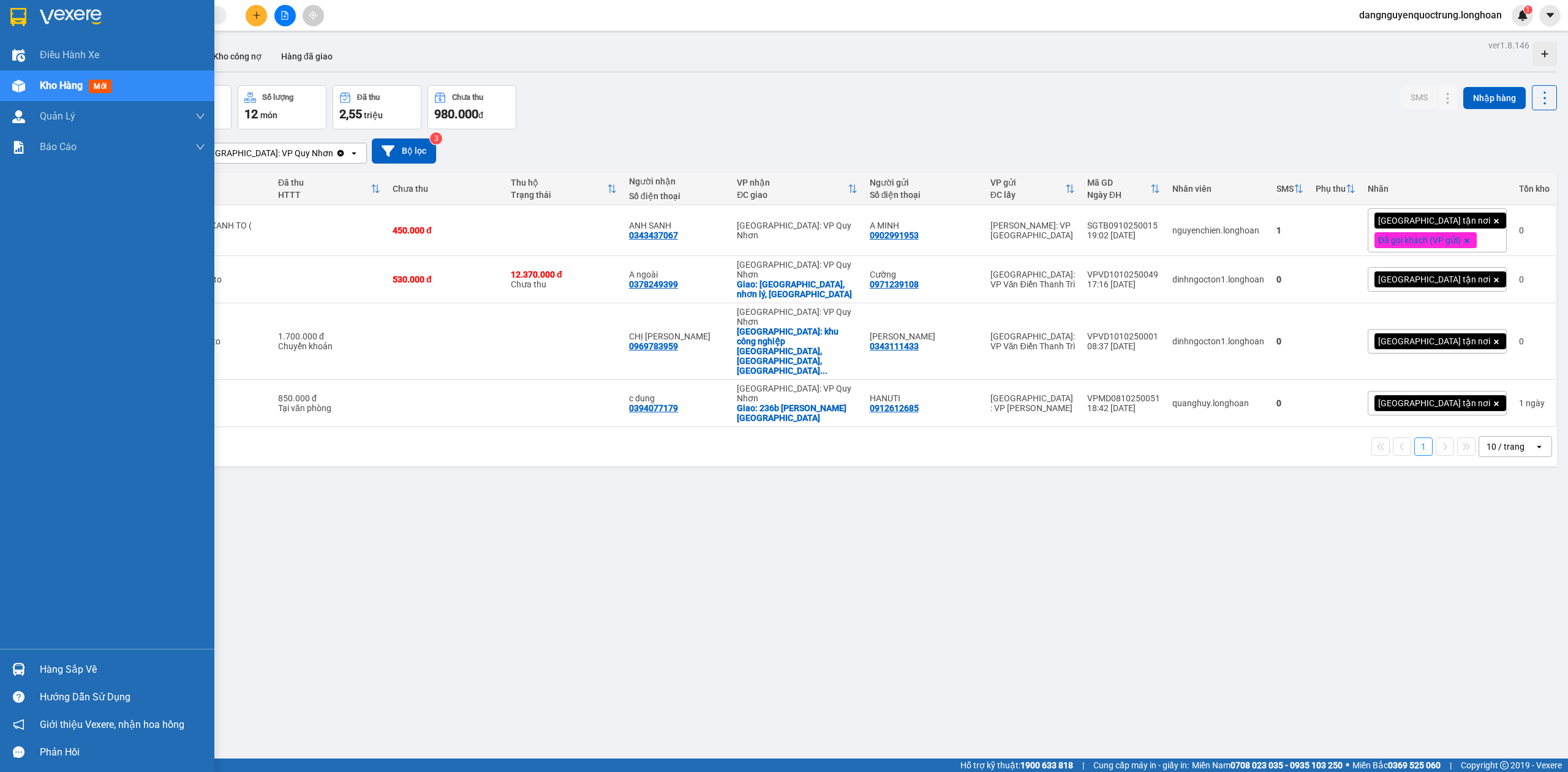
click at [16, 663] on img at bounding box center [19, 670] width 13 height 13
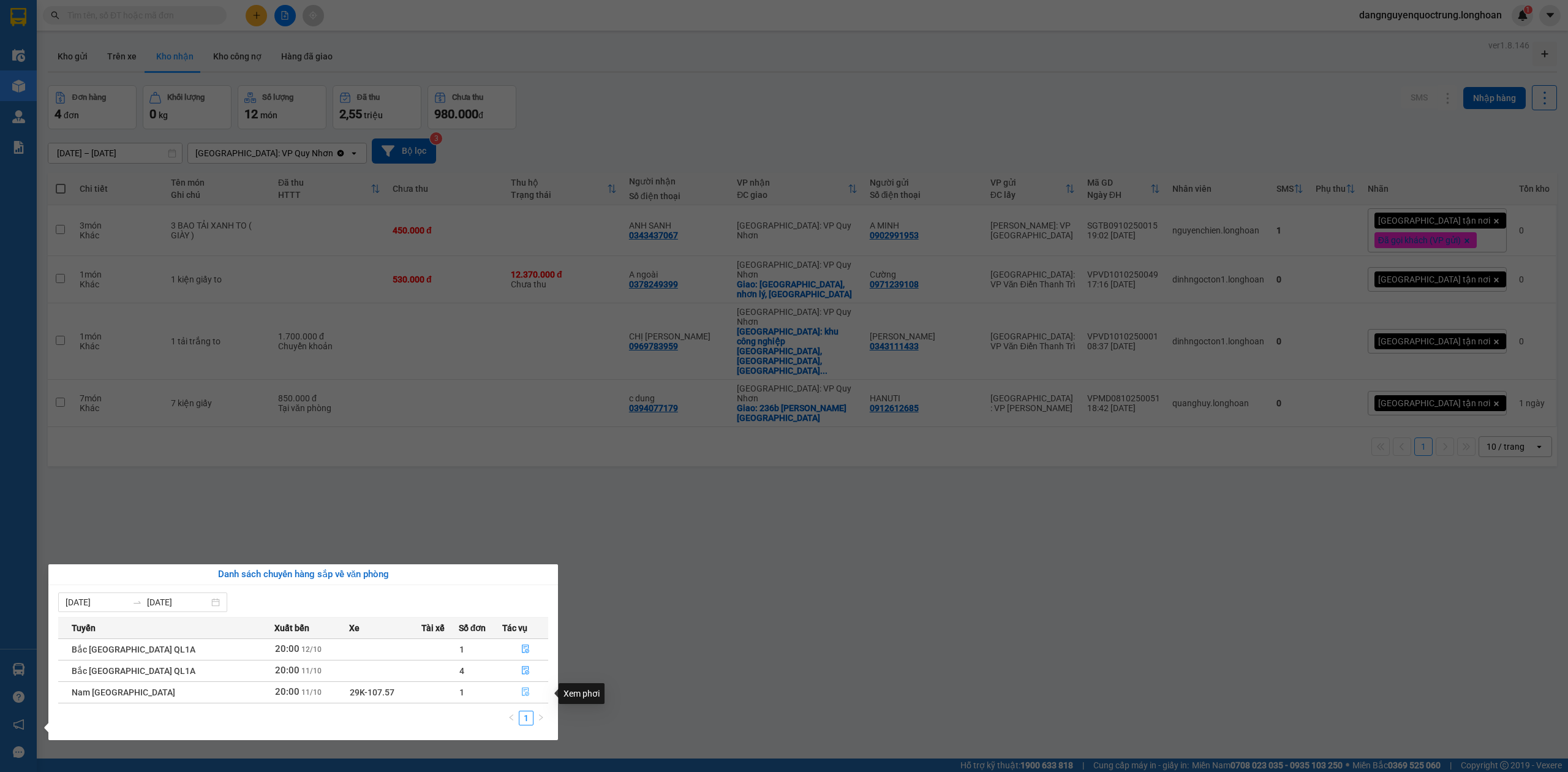
click at [520, 700] on button "button" at bounding box center [525, 692] width 45 height 19
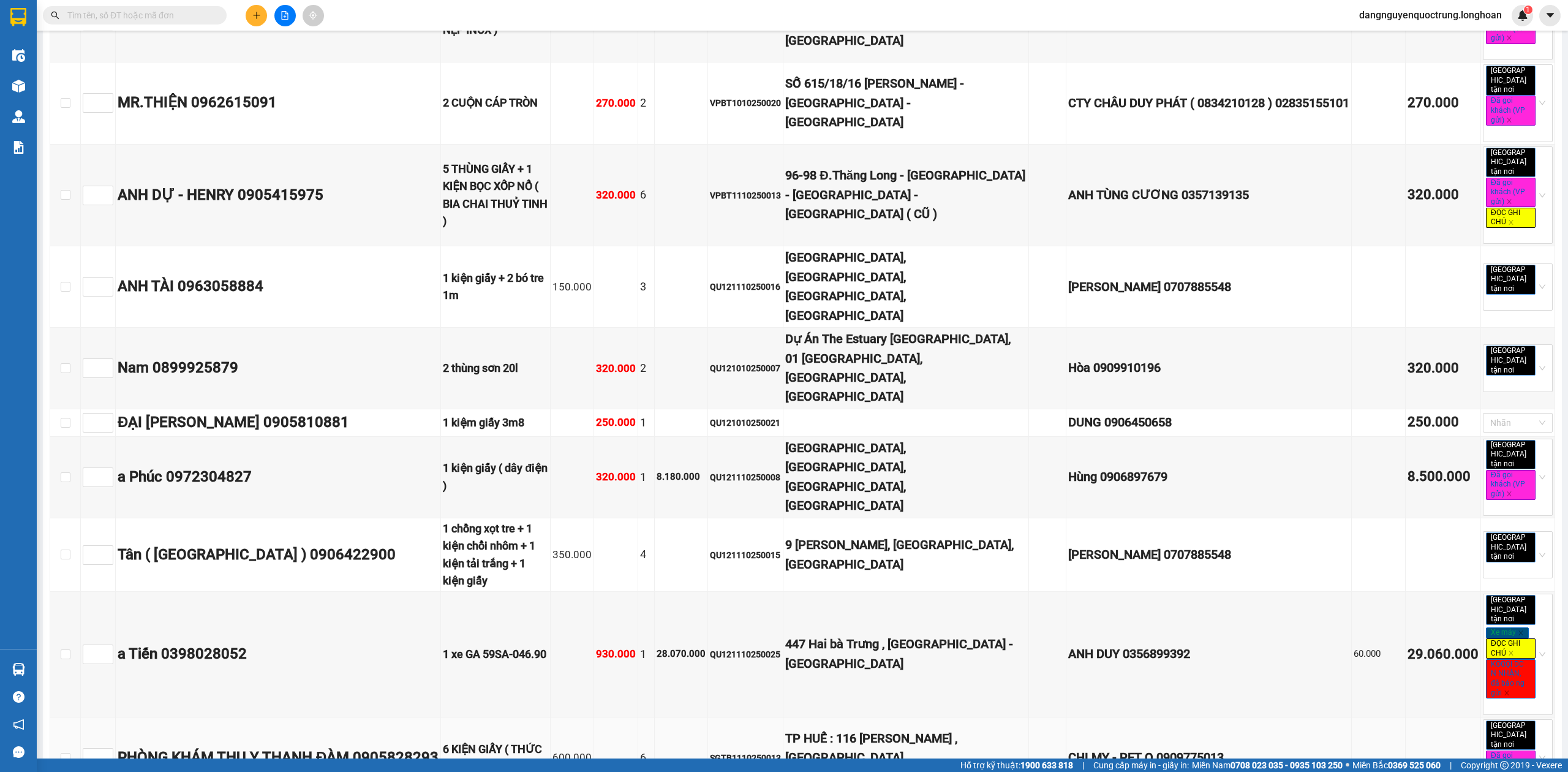
scroll to position [6700, 0]
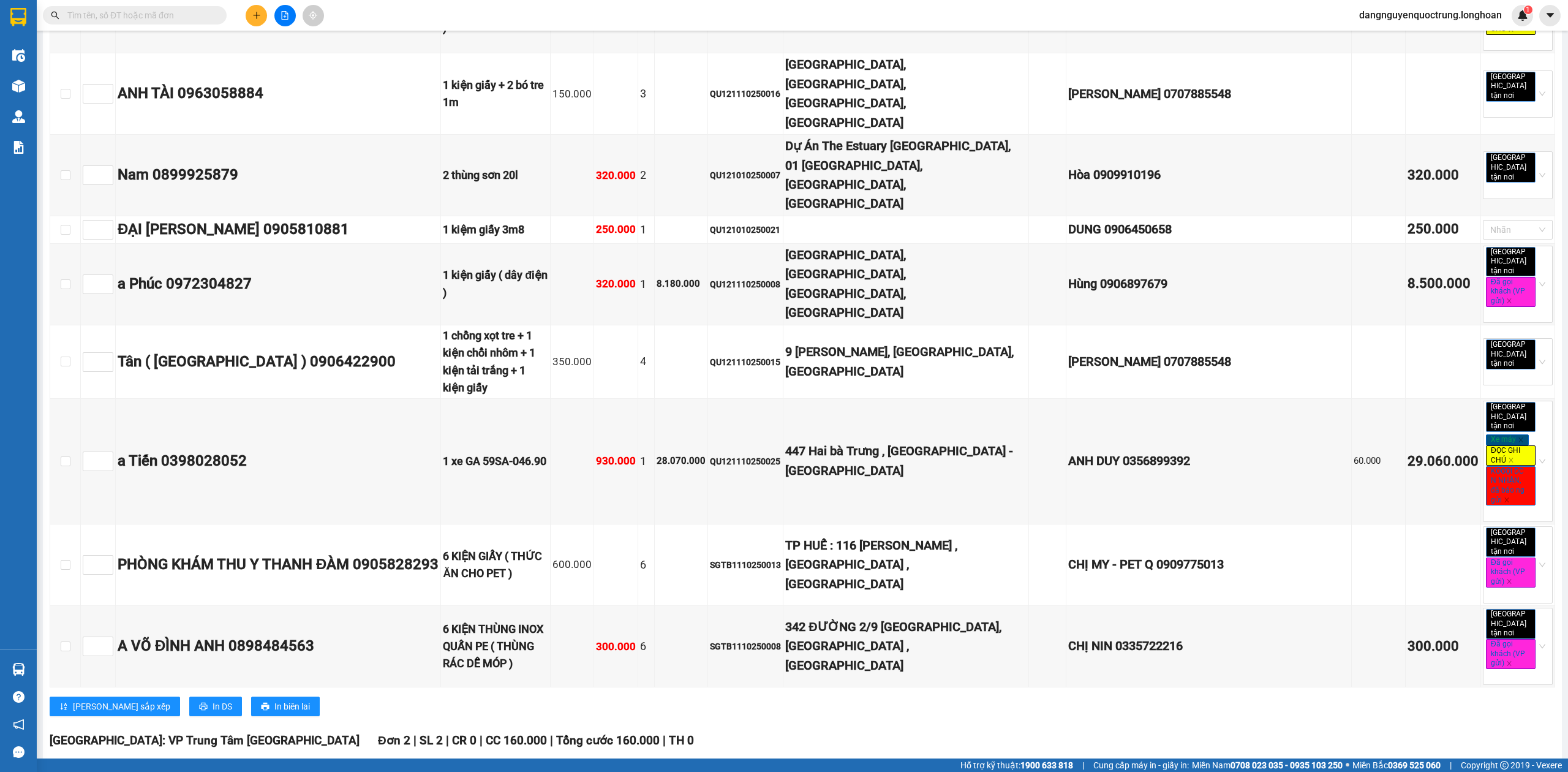
checkbox input "true"
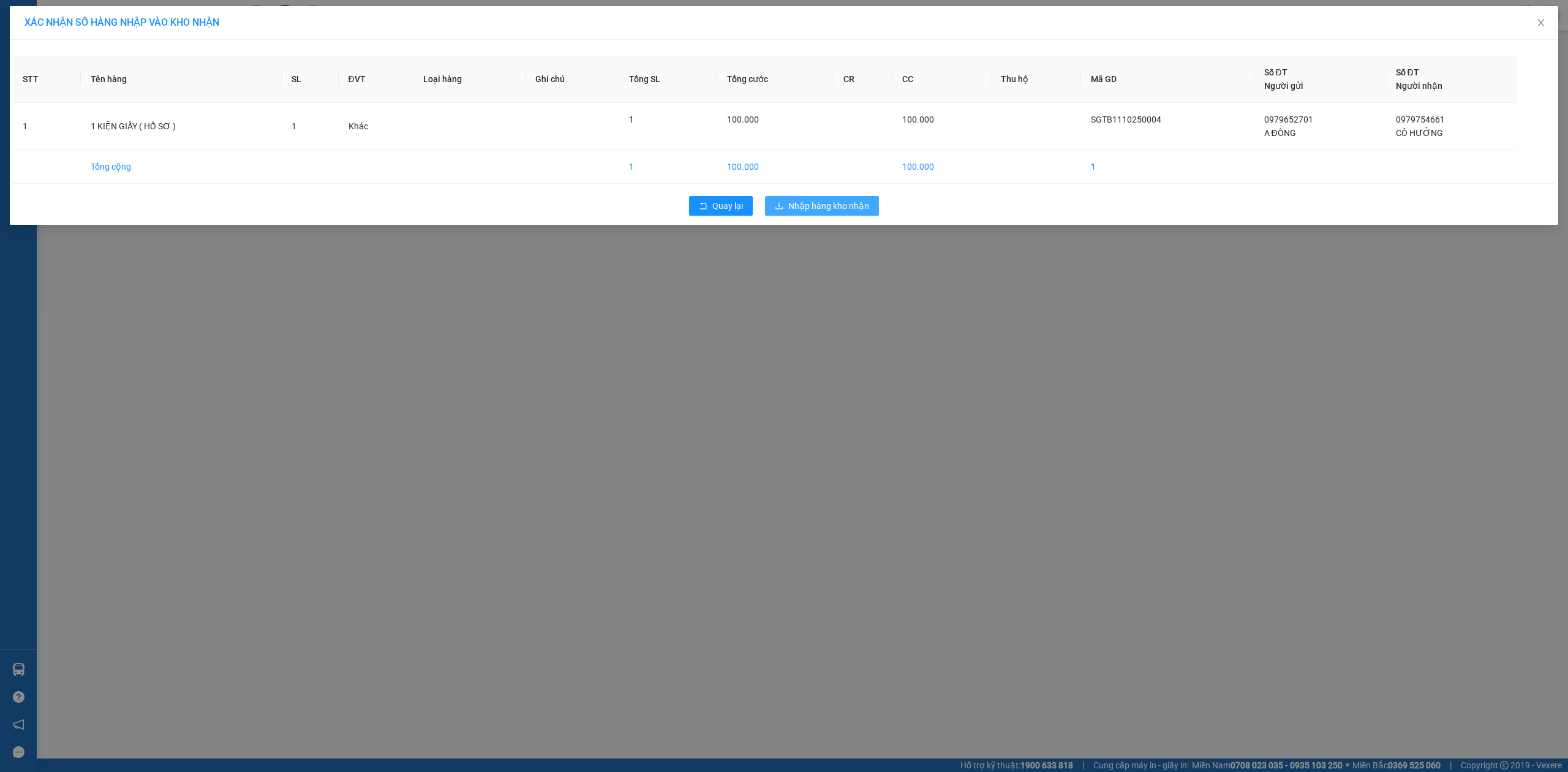
click at [789, 203] on span "Nhập hàng kho nhận" at bounding box center [829, 206] width 81 height 14
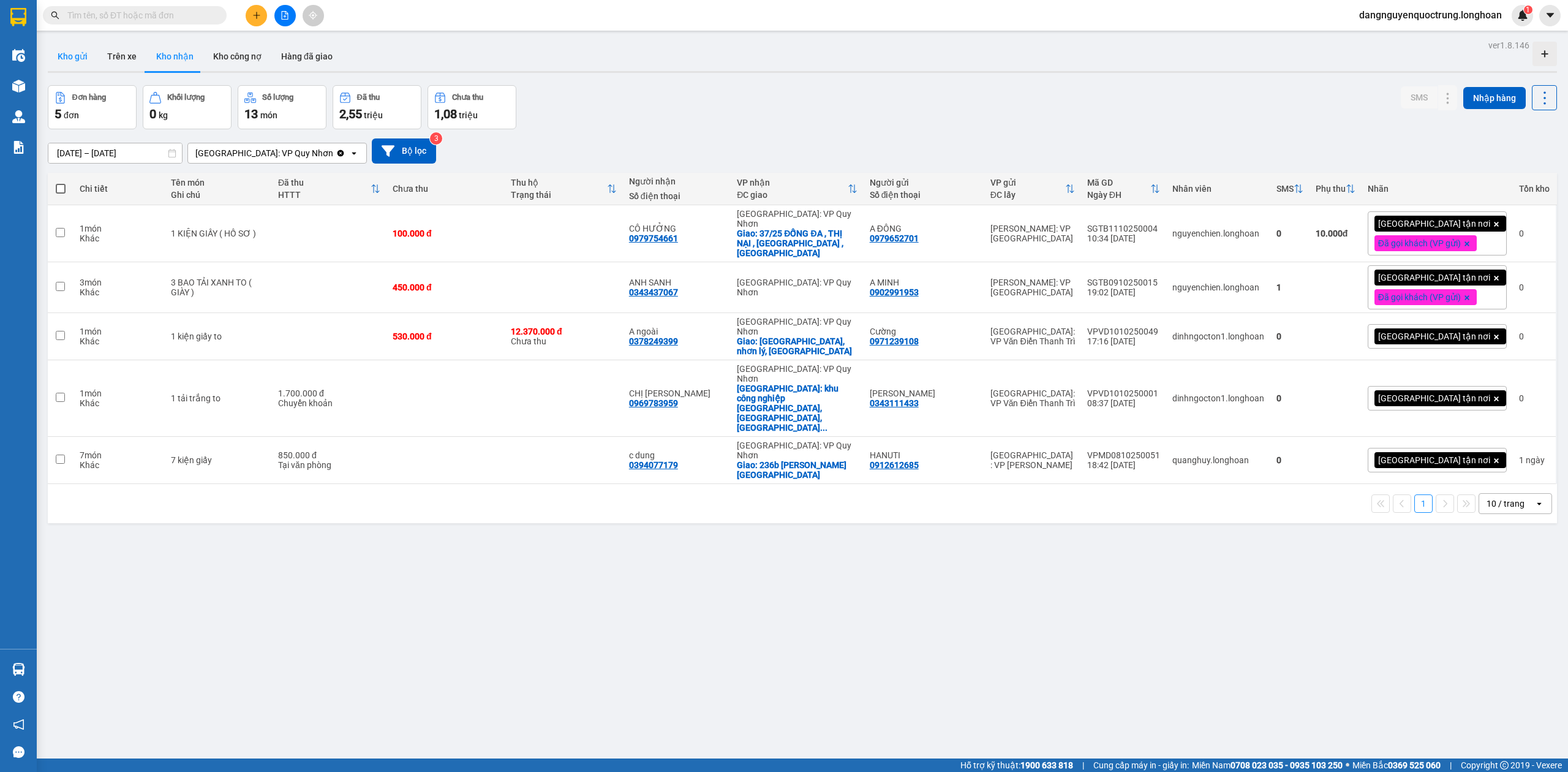
click at [89, 48] on button "Kho gửi" at bounding box center [72, 56] width 50 height 29
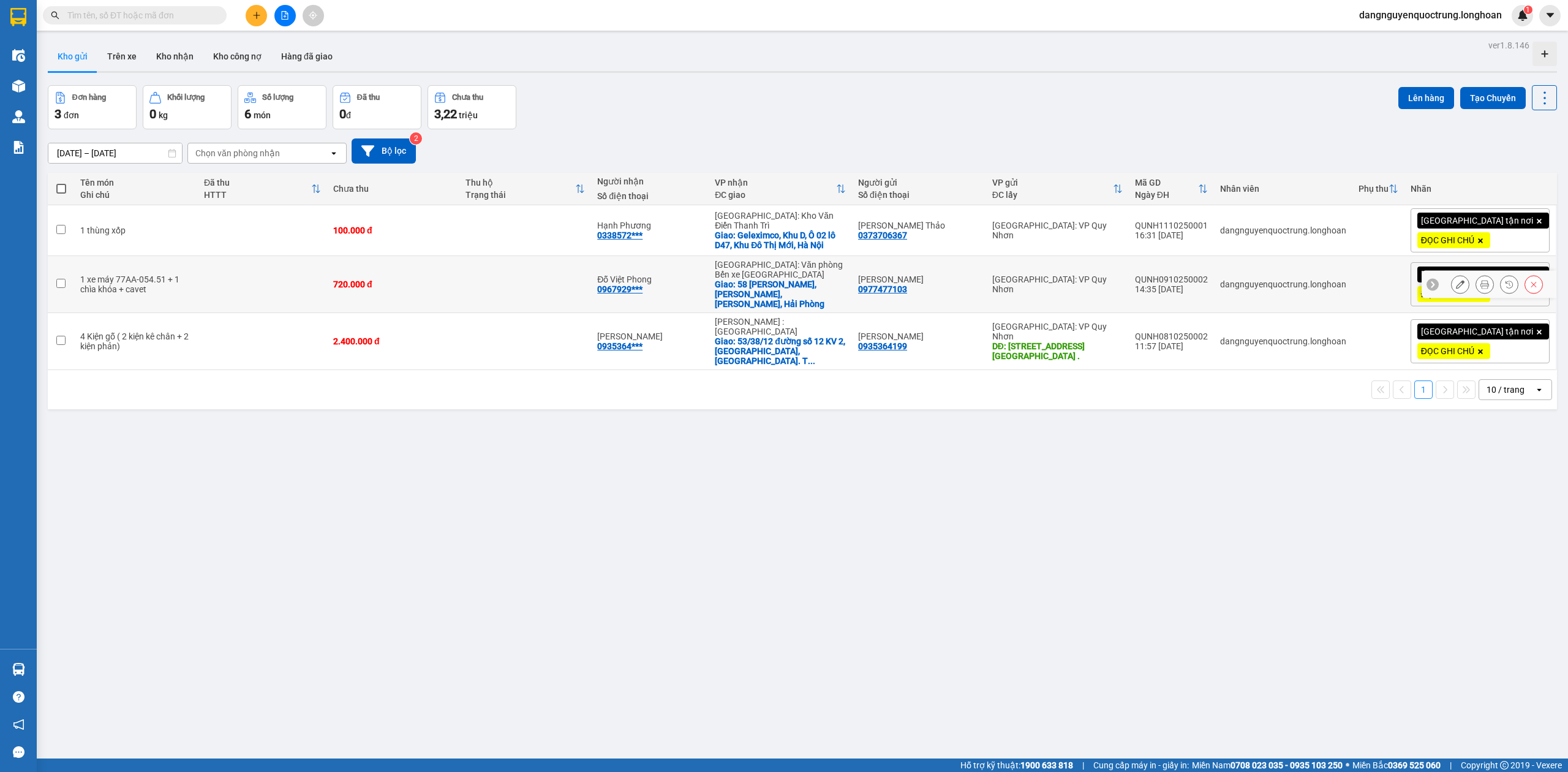
click at [63, 282] on input "checkbox" at bounding box center [61, 283] width 9 height 9
checkbox input "true"
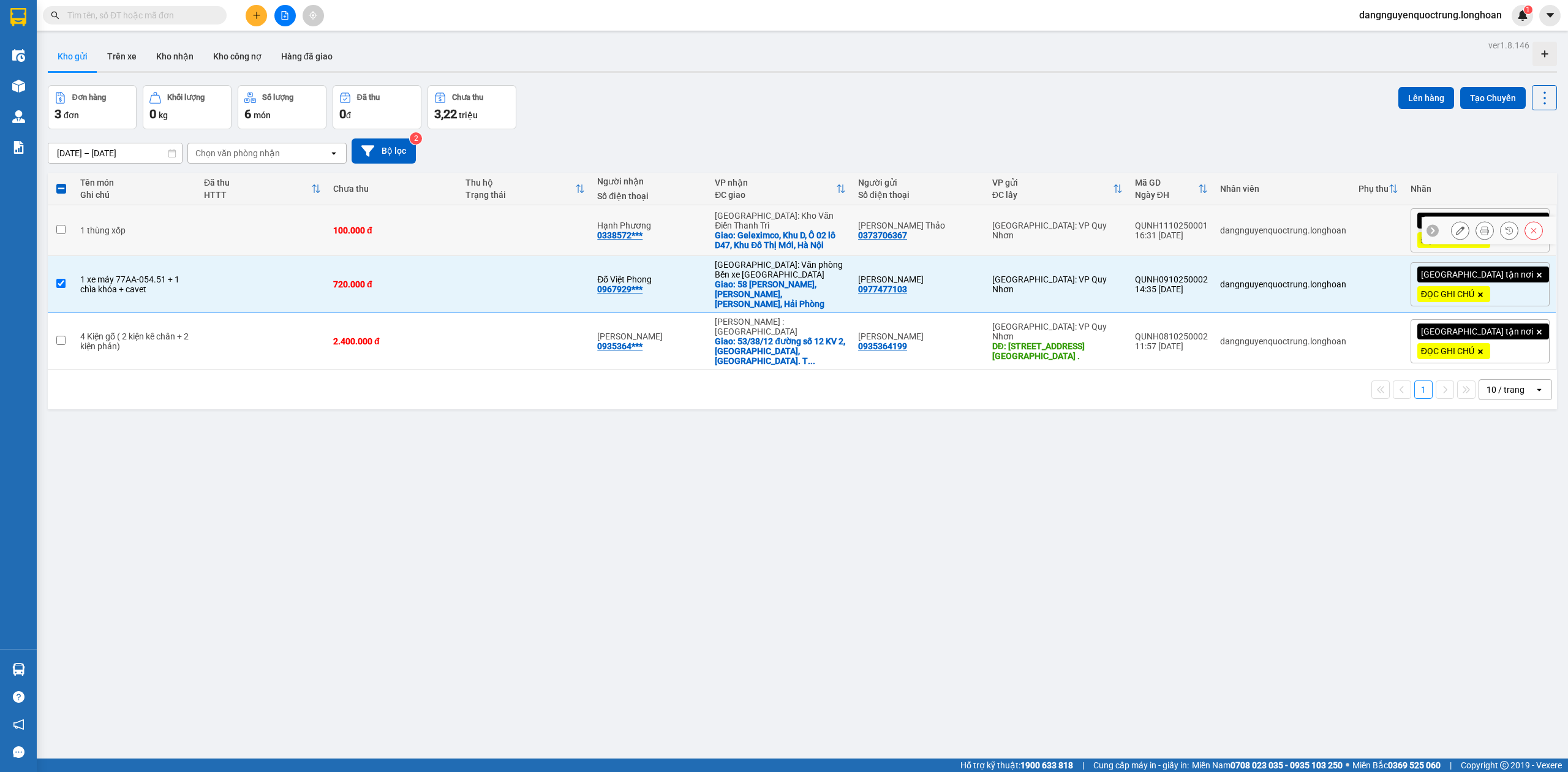
click at [60, 228] on input "checkbox" at bounding box center [61, 230] width 9 height 9
checkbox input "true"
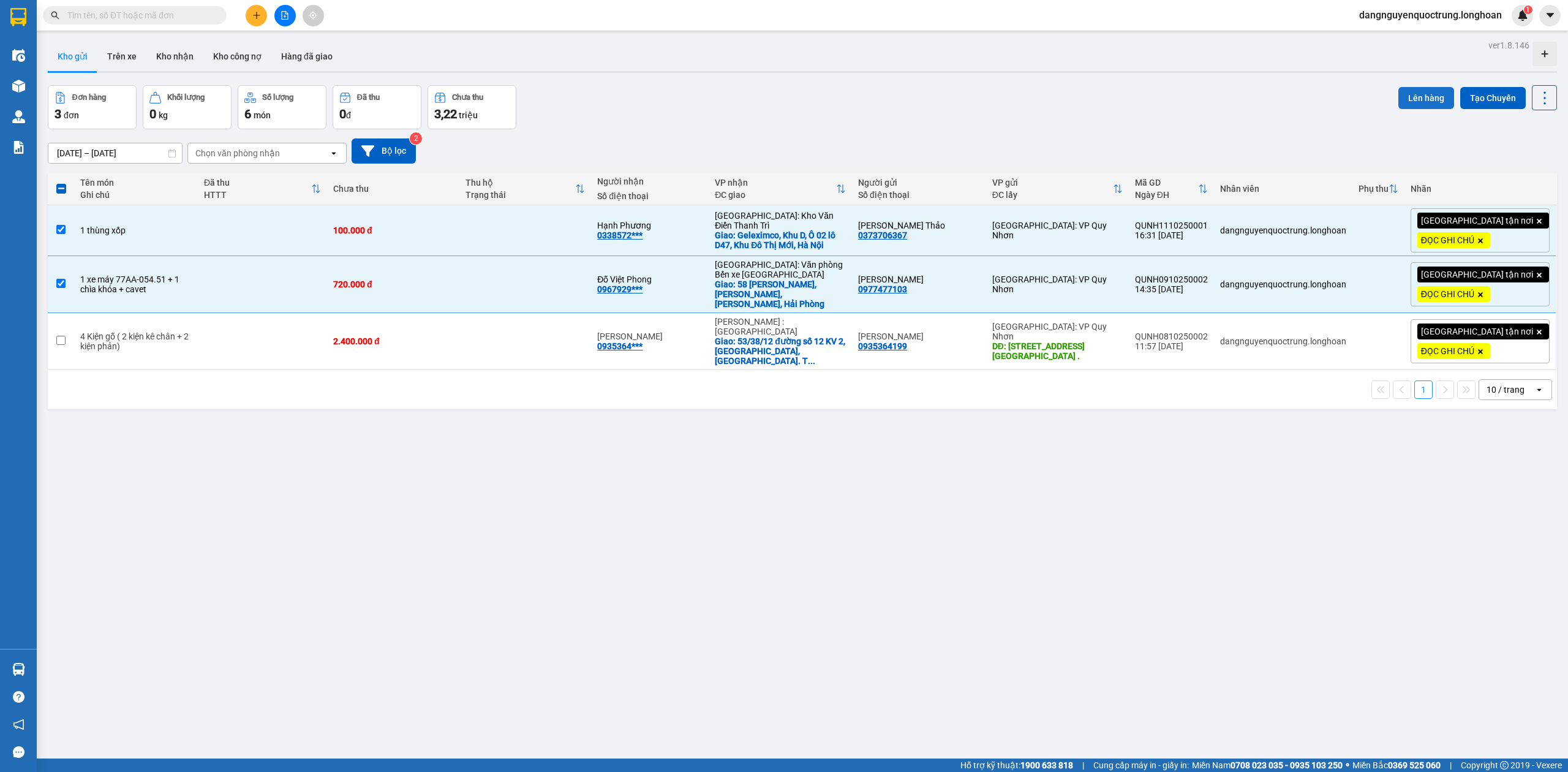
click at [789, 100] on button "Lên hàng" at bounding box center [1426, 98] width 56 height 22
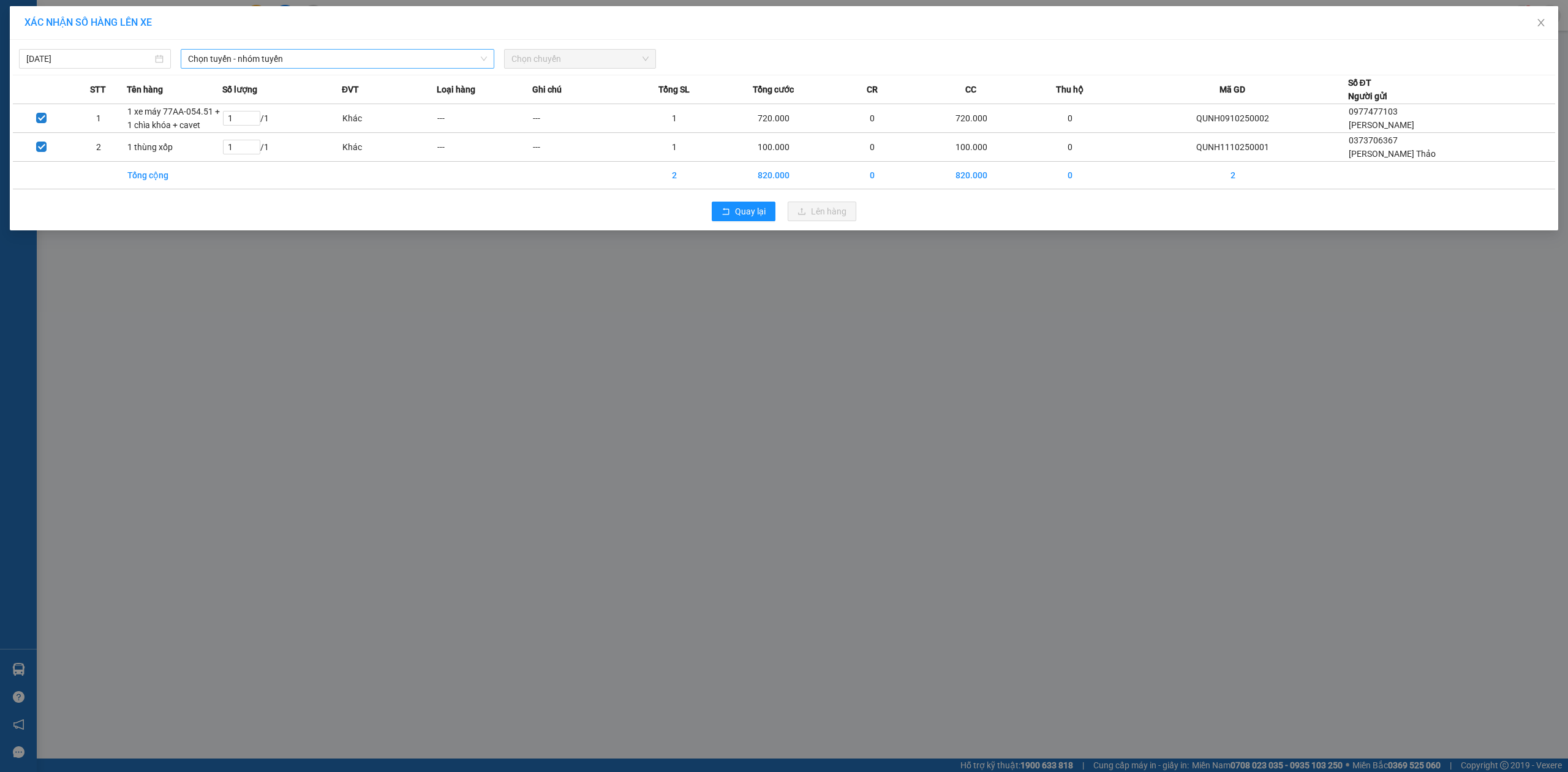
click at [422, 56] on span "Chọn tuyến - nhóm tuyến" at bounding box center [338, 59] width 299 height 18
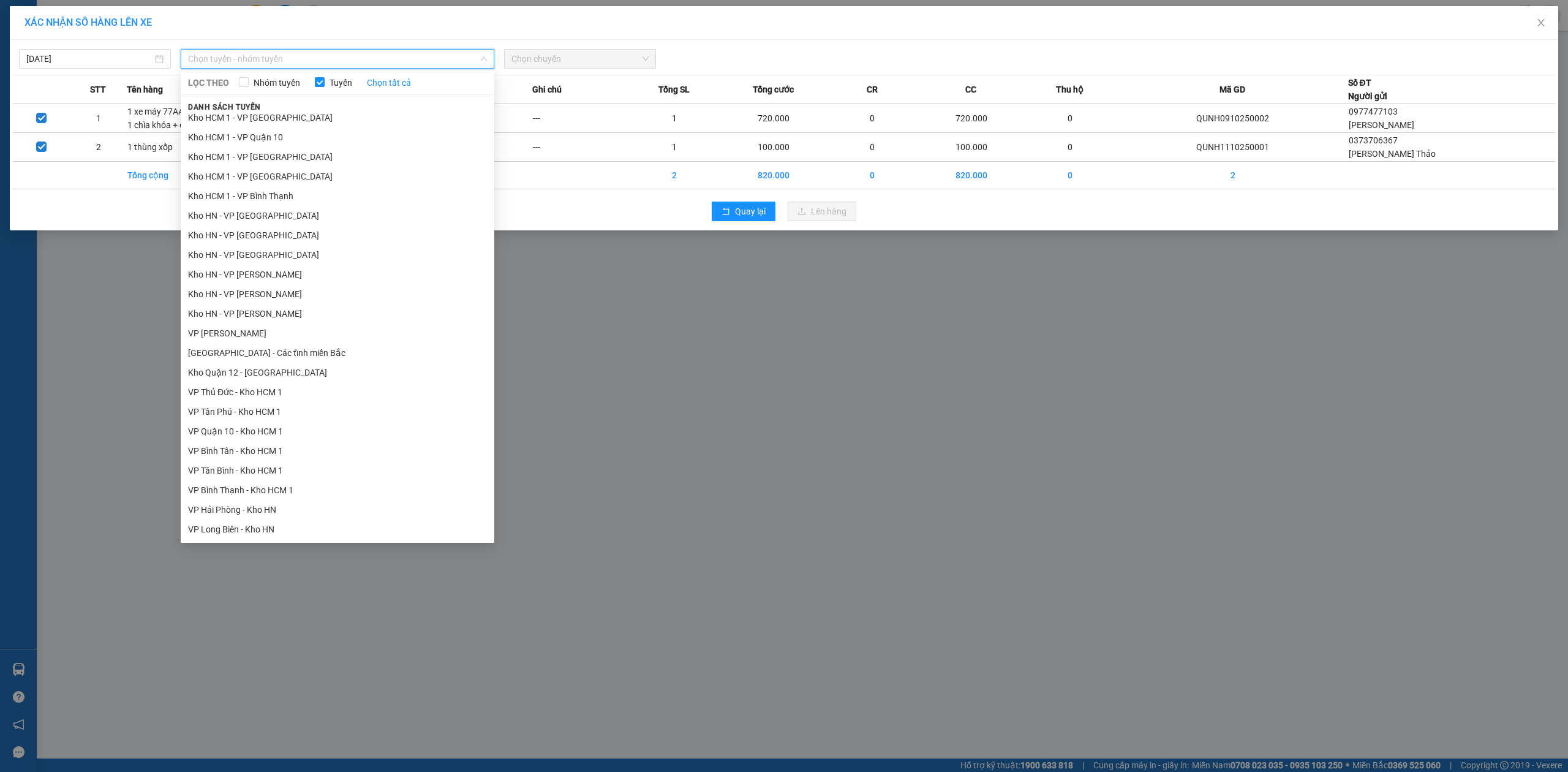
scroll to position [575, 0]
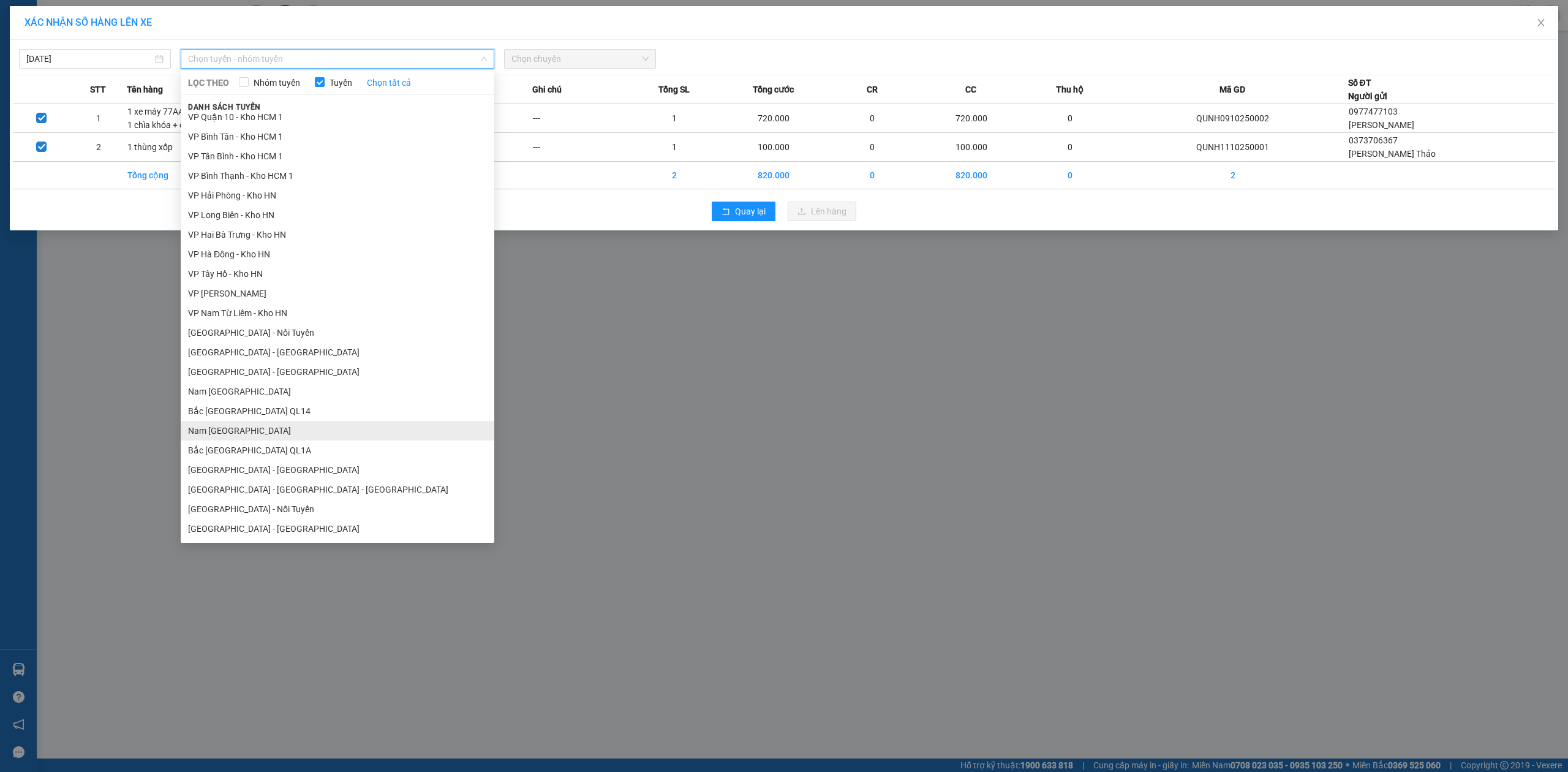
click at [288, 432] on li "Nam Trung Bắc QL1A" at bounding box center [337, 431] width 314 height 19
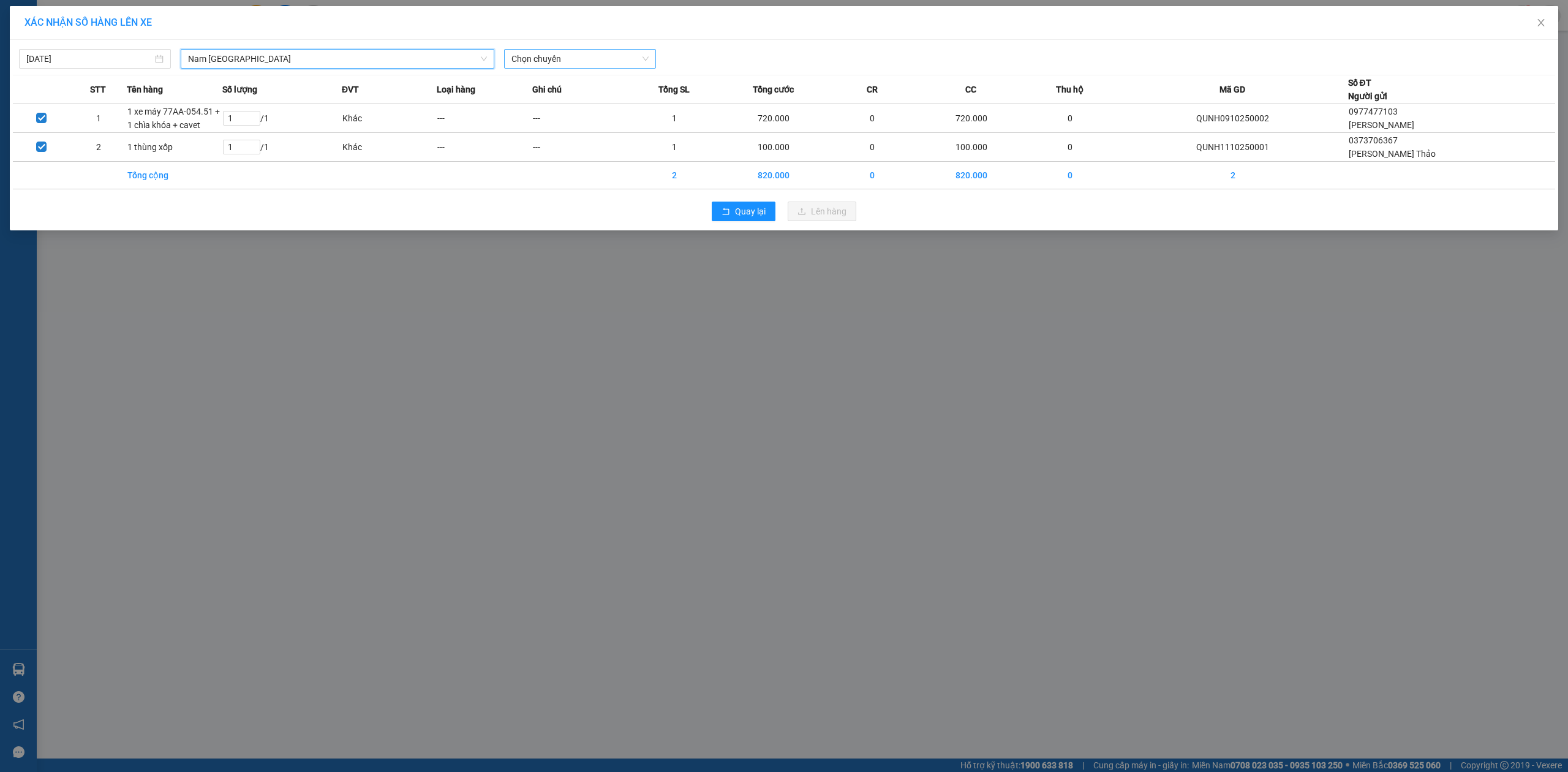
click at [574, 54] on span "Chọn chuyến" at bounding box center [580, 59] width 137 height 18
click at [122, 55] on body "Kết quả tìm kiếm ( 0 ) Bộ lọc No Data dangnguyenquoctrung.longhoan 1 Điều hành …" at bounding box center [784, 386] width 1568 height 772
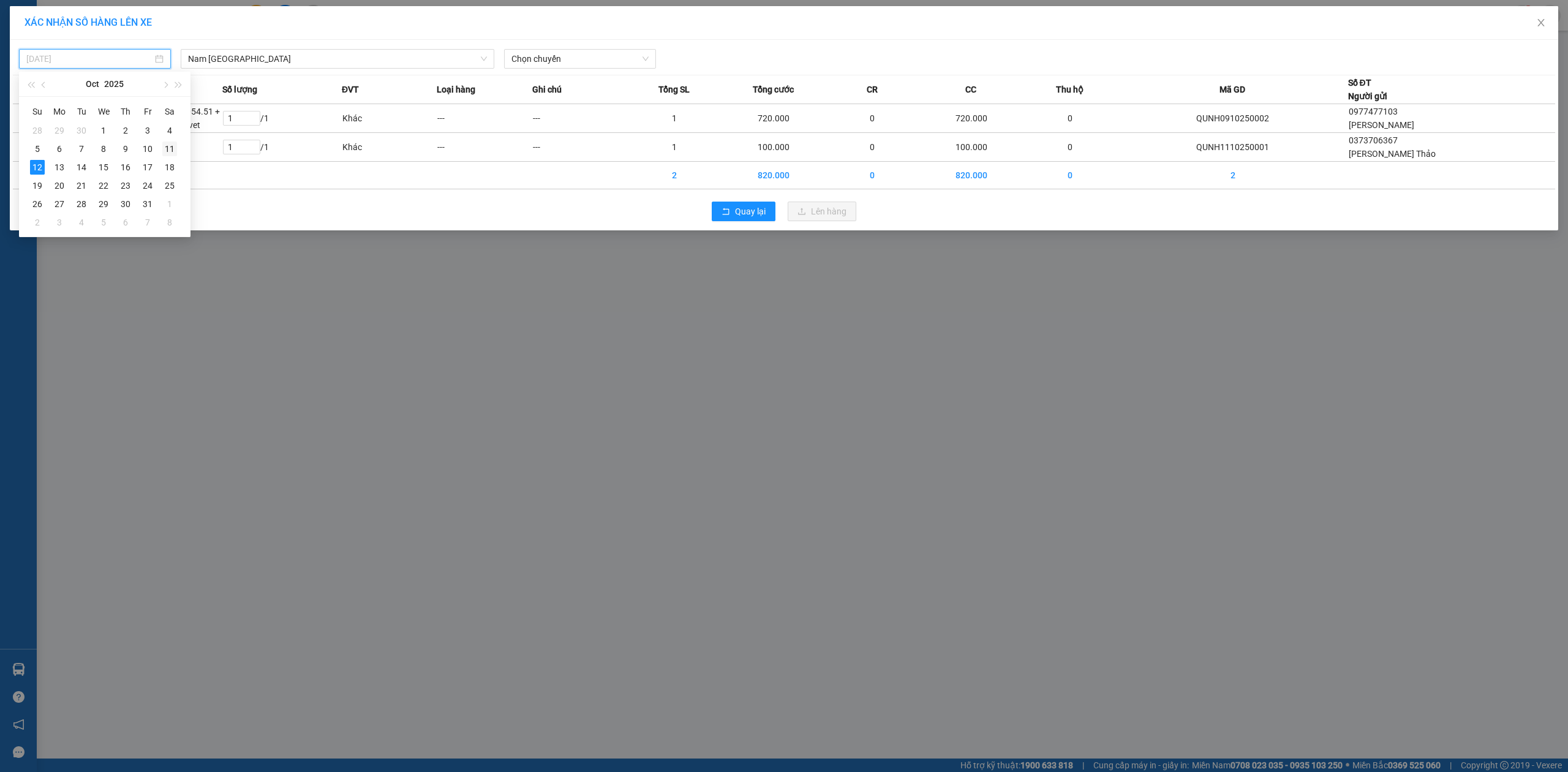
click at [169, 142] on div "11" at bounding box center [169, 149] width 15 height 15
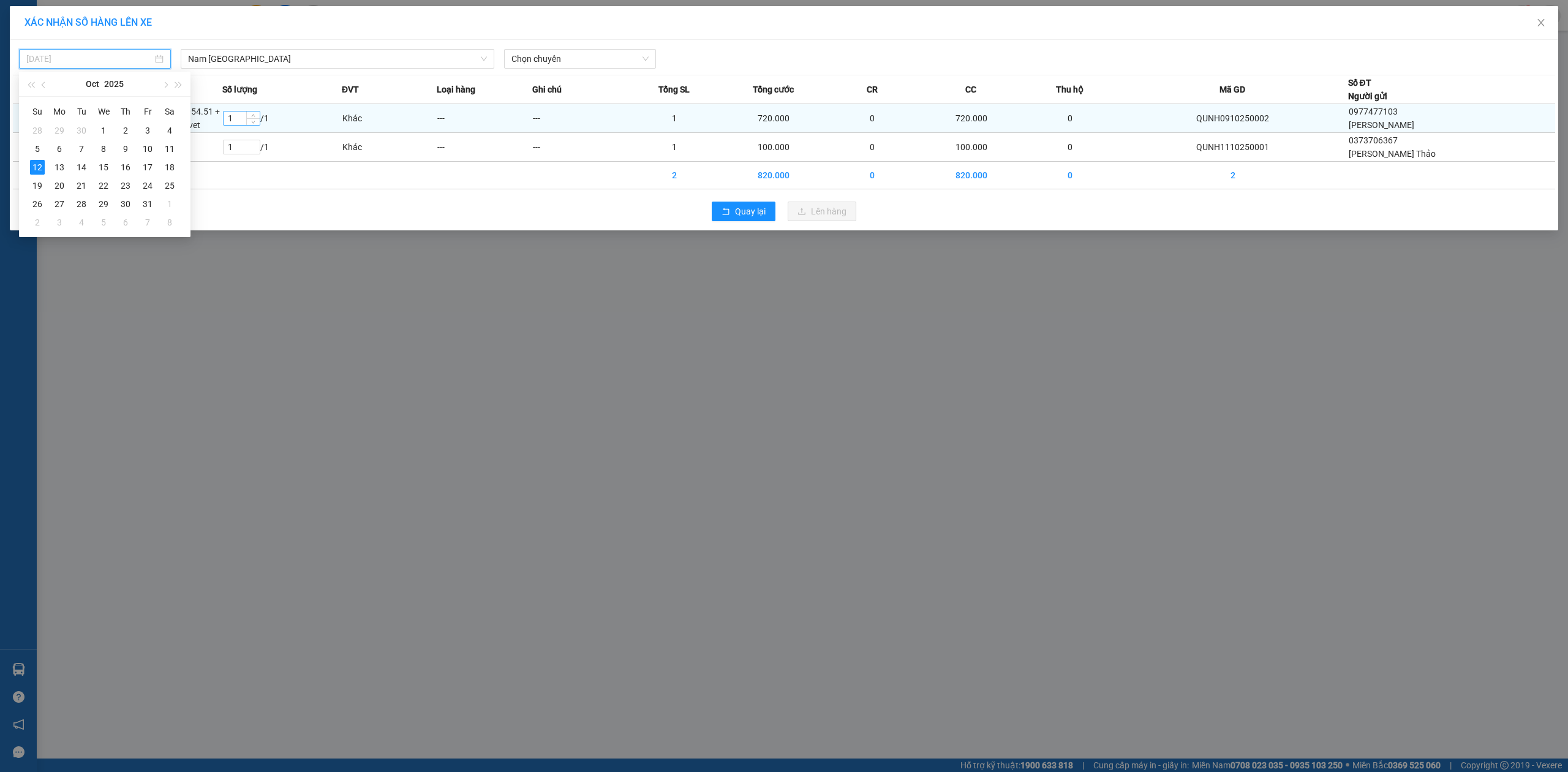
type input "11/10/2025"
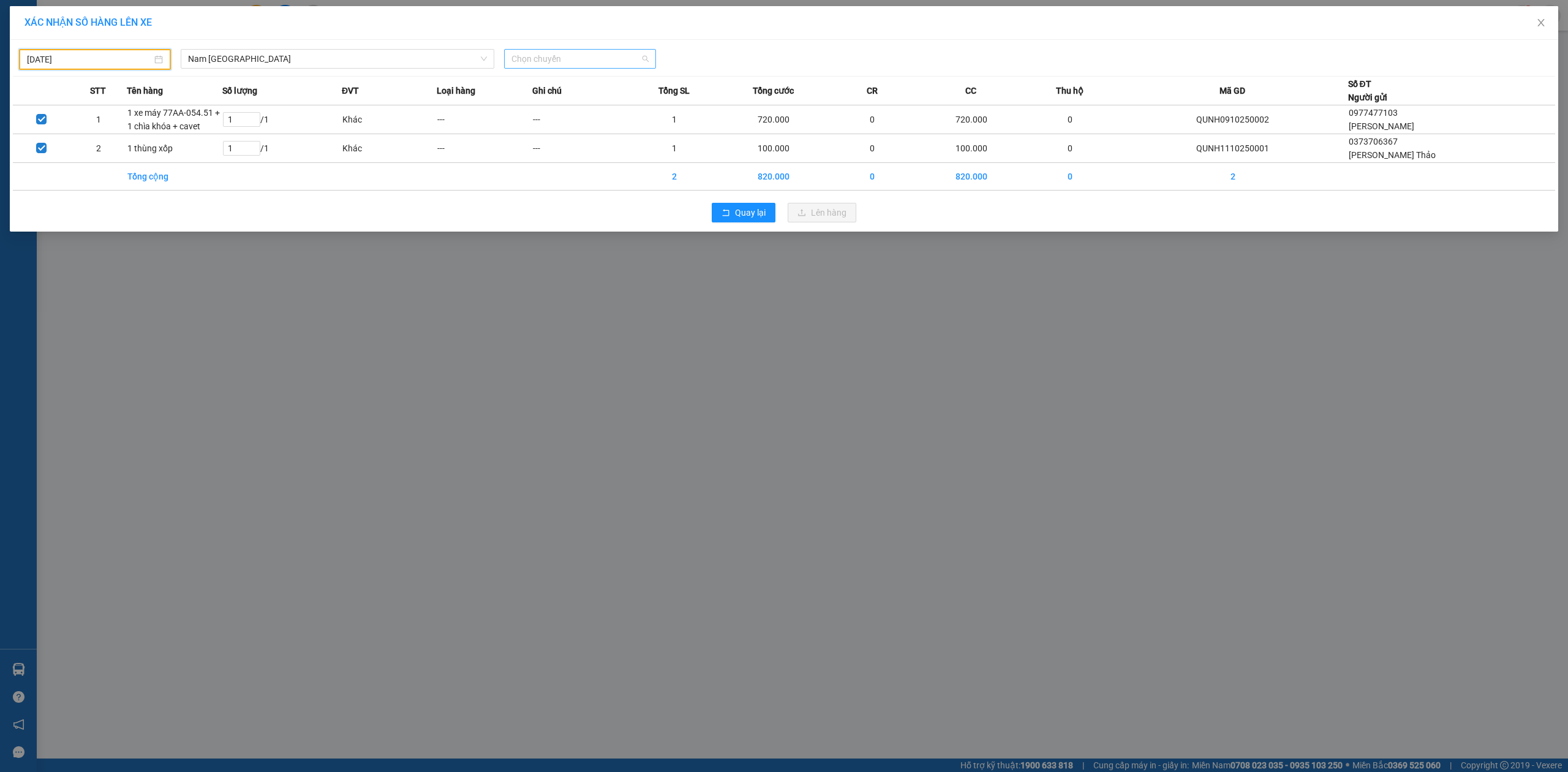
click at [609, 52] on span "Chọn chuyến" at bounding box center [580, 59] width 137 height 18
click at [596, 122] on div "20:00 (TC) - 29K-107.57" at bounding box center [560, 122] width 96 height 14
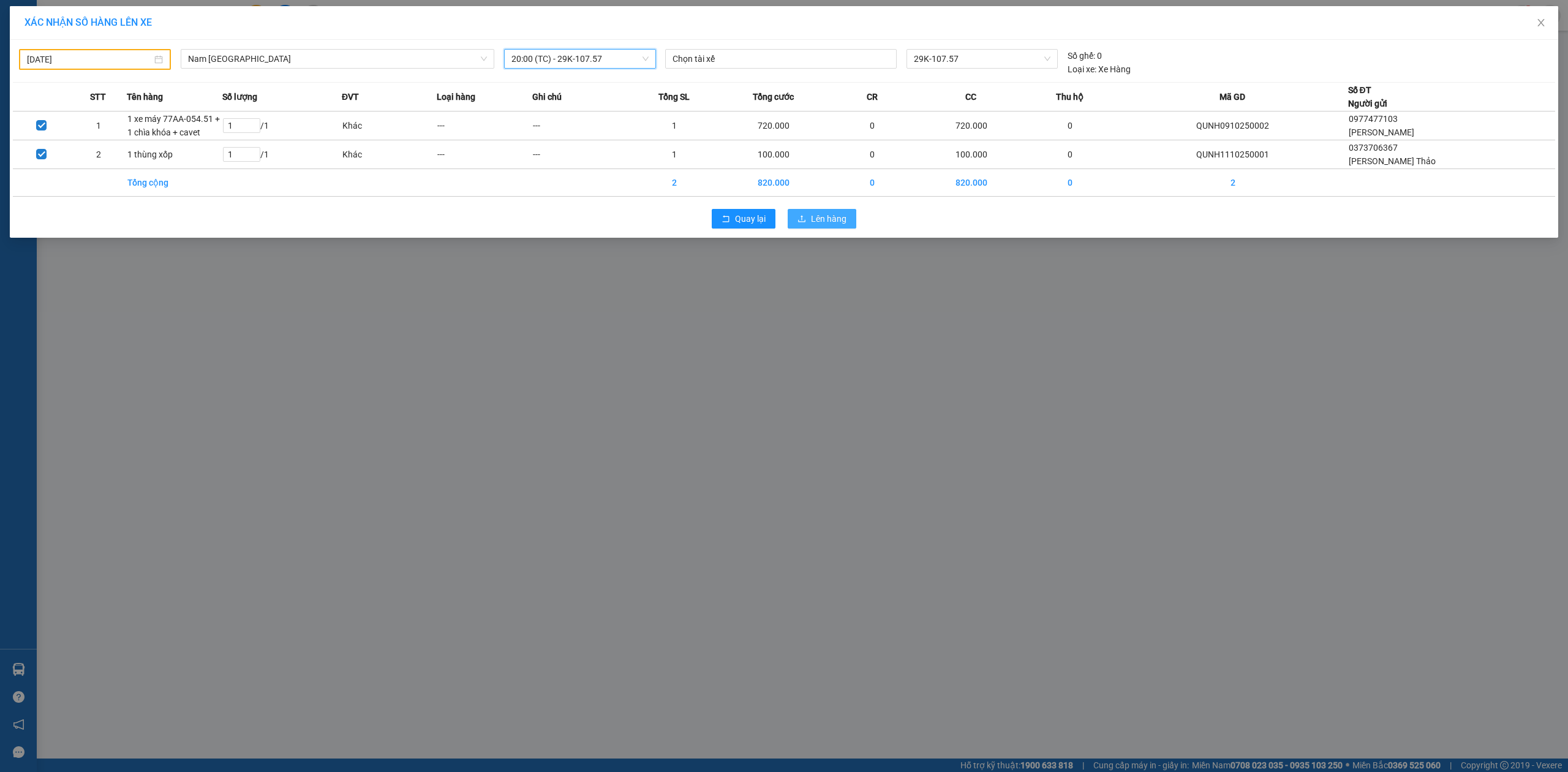
click at [789, 219] on span "Lên hàng" at bounding box center [829, 219] width 36 height 14
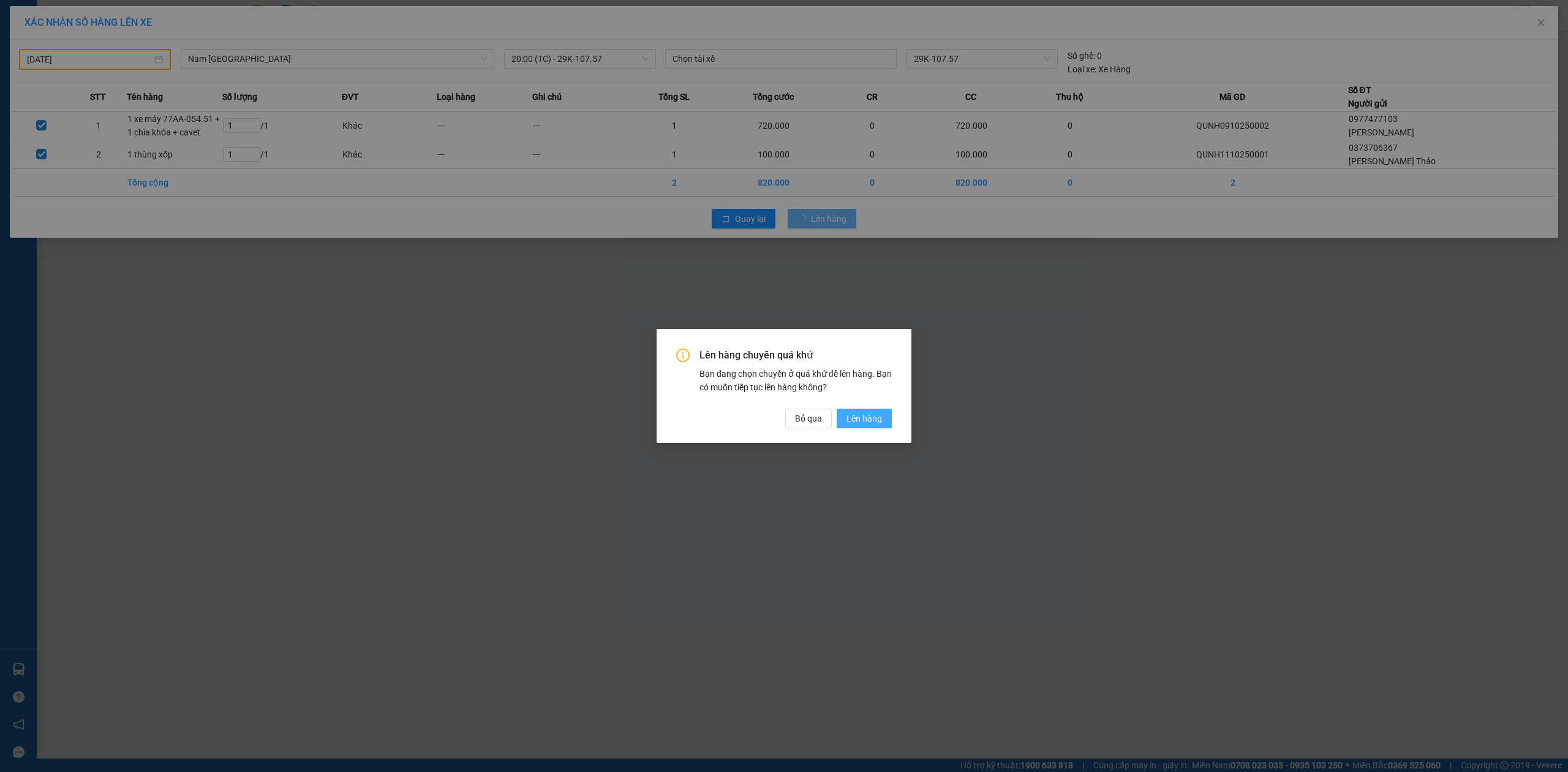
click at [789, 415] on span "Lên hàng" at bounding box center [864, 418] width 36 height 14
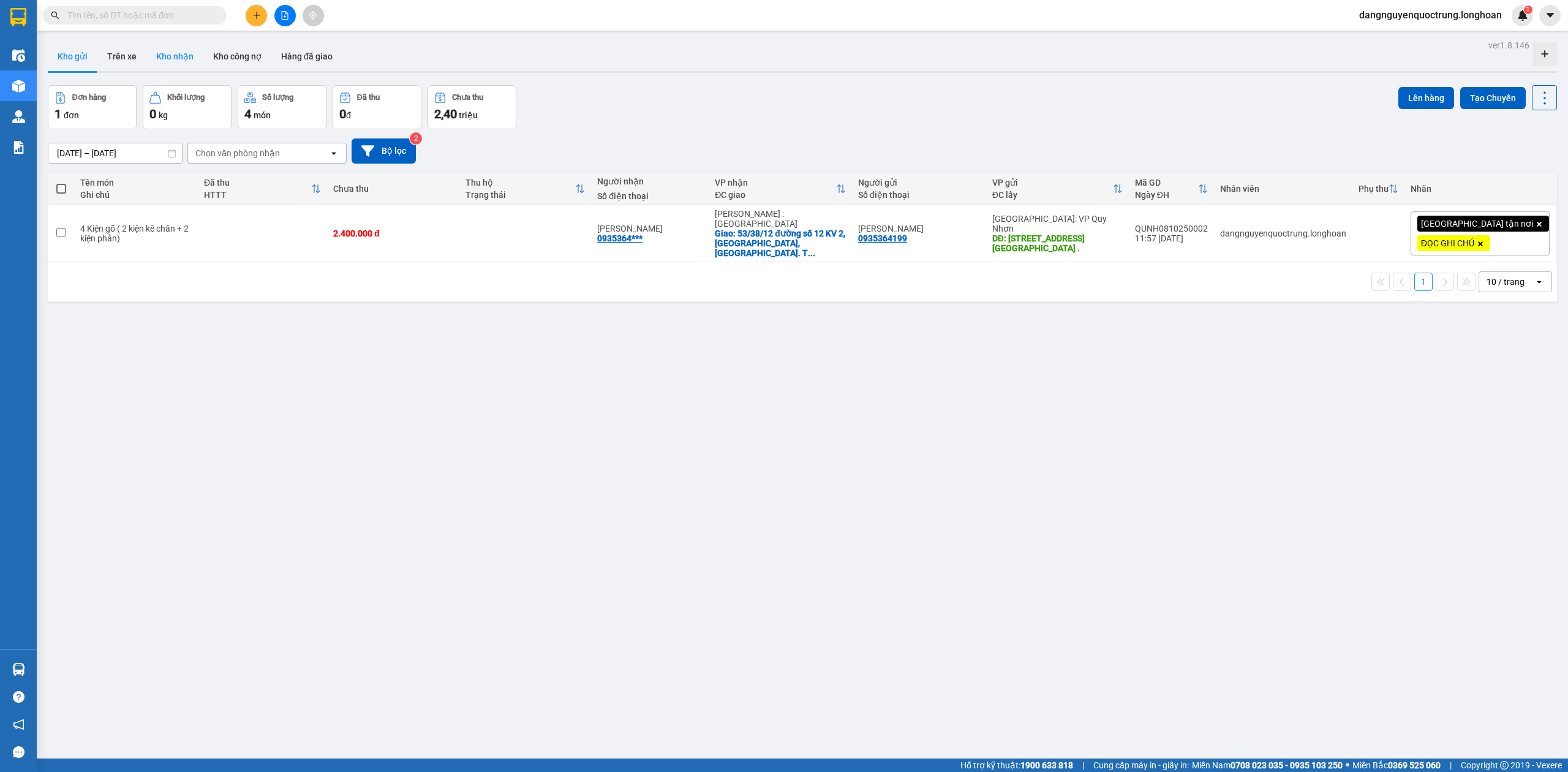
click at [164, 47] on button "Kho nhận" at bounding box center [175, 56] width 57 height 29
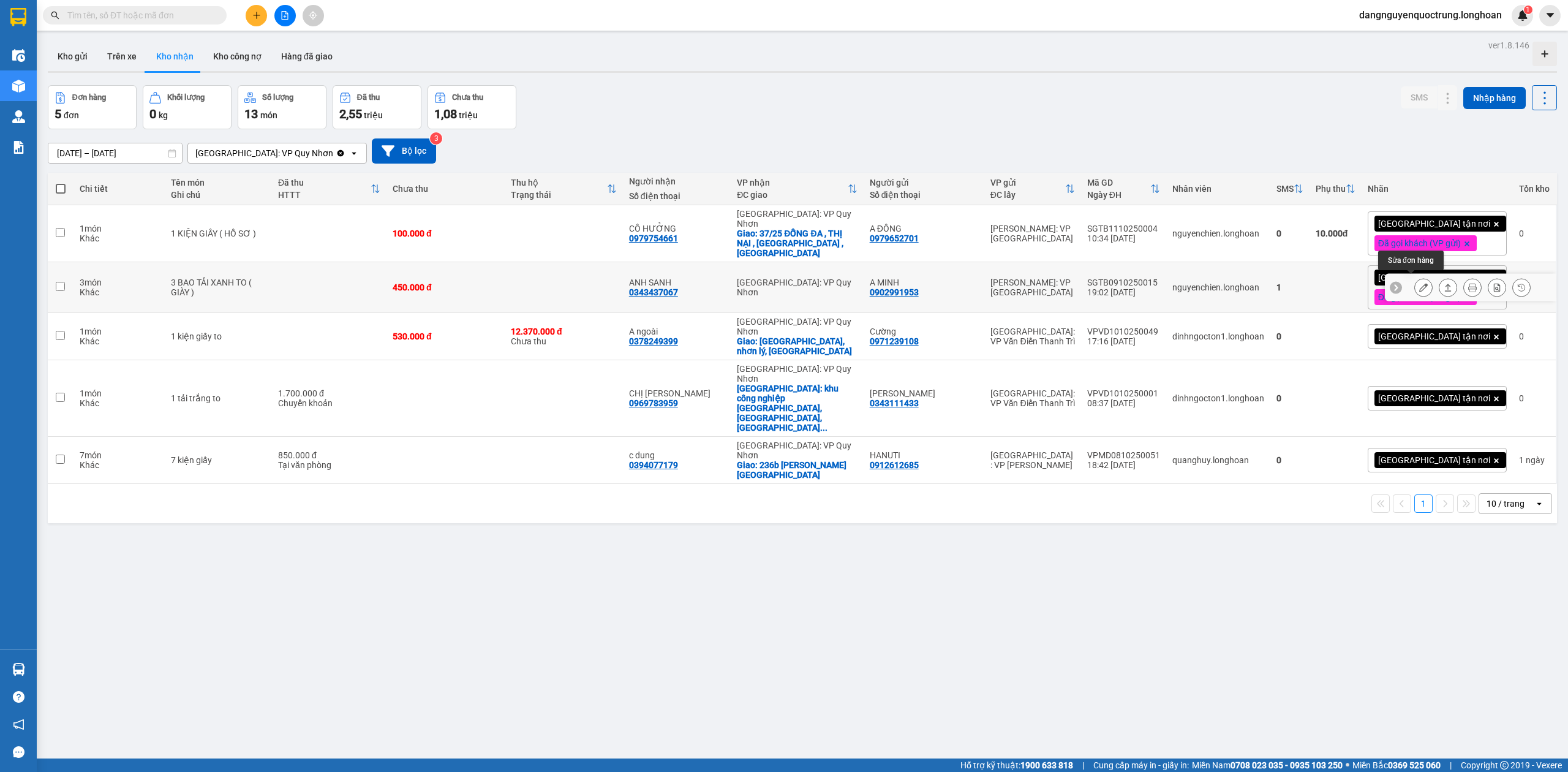
click at [789, 288] on button at bounding box center [1424, 287] width 17 height 21
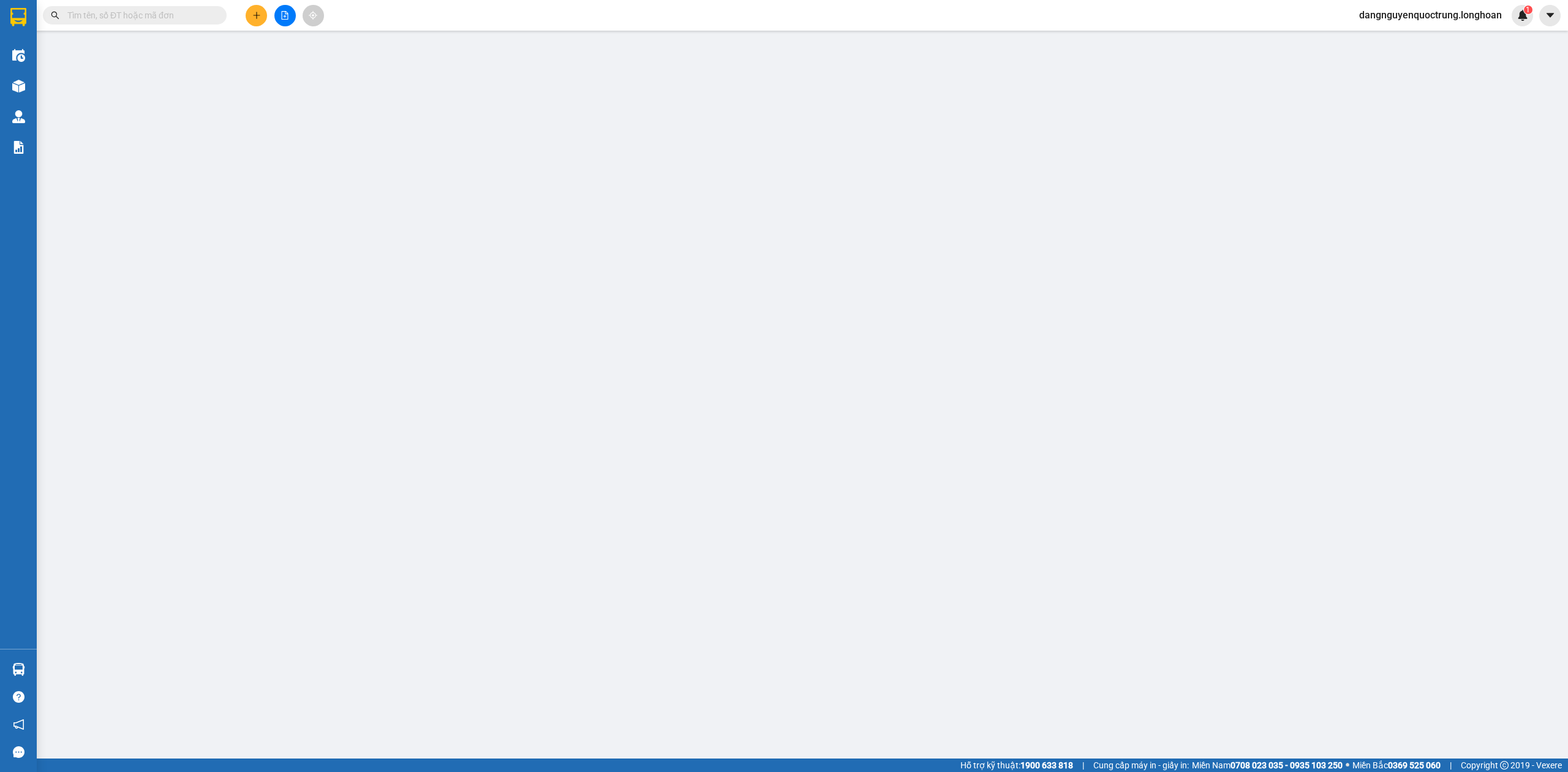
type input "0902991953"
type input "A MINH"
type input "0343437067"
type input "ANH SANH"
type input "NHẬN NGUYÊN KIỆN GIAO NGUYÊN KIỆN, HƯ VỠ K ĐỀN"
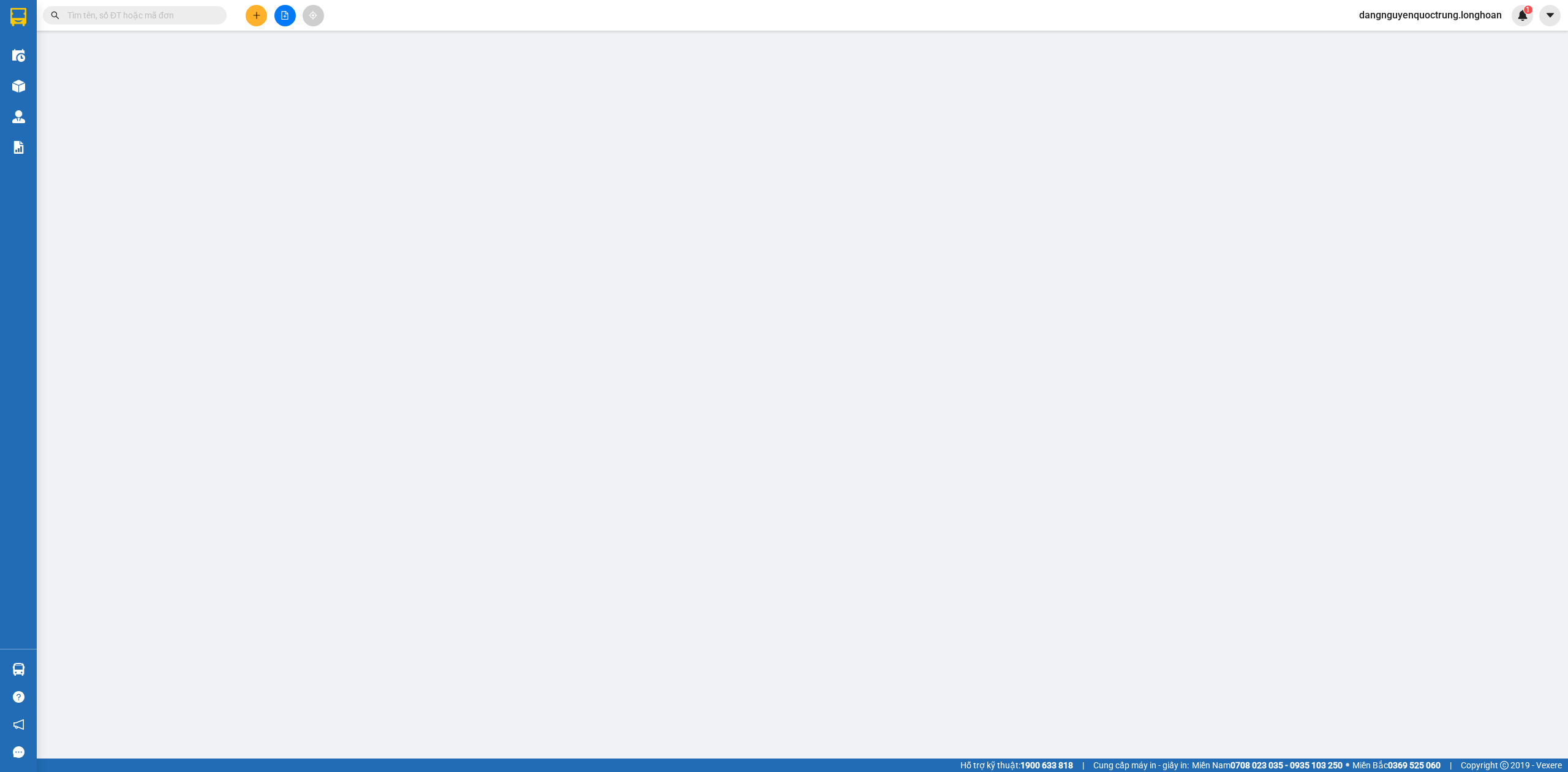
type input "0"
type input "450.000"
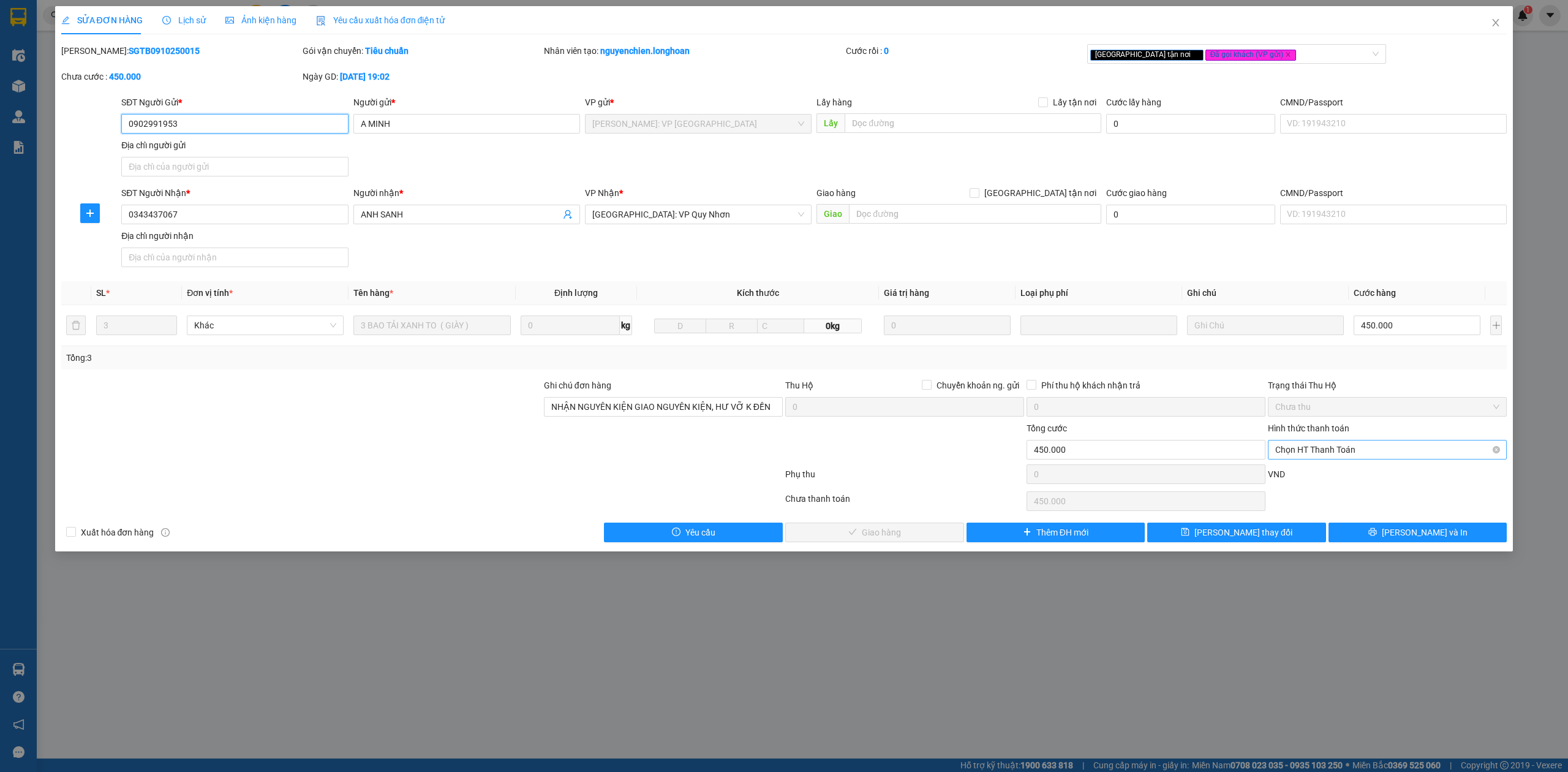
click at [789, 448] on span "Chọn HT Thanh Toán" at bounding box center [1388, 450] width 224 height 18
click at [789, 479] on div "Tại văn phòng" at bounding box center [1388, 476] width 224 height 14
type input "0"
click at [789, 537] on span "Lưu và Giao hàng" at bounding box center [882, 533] width 118 height 14
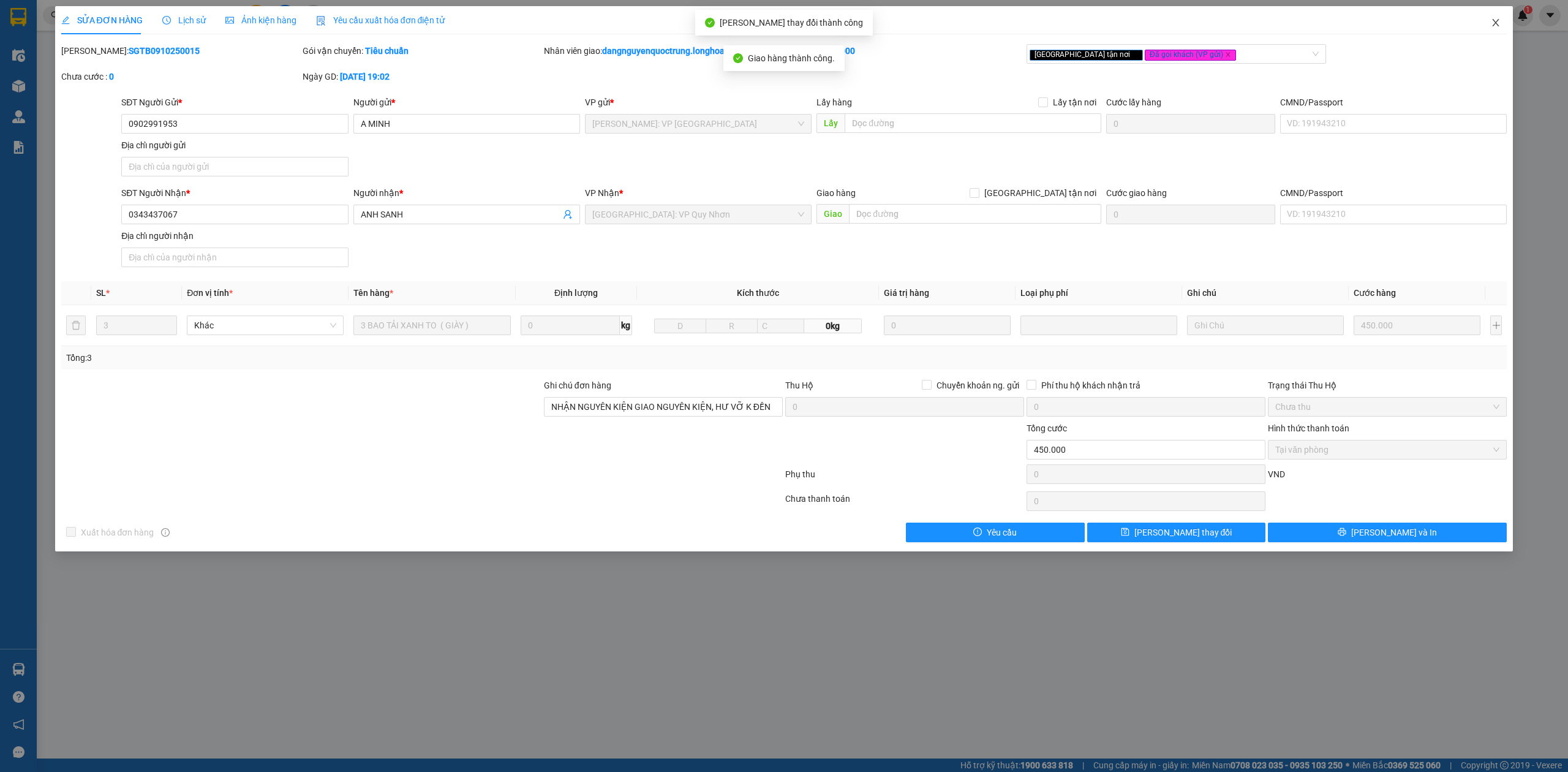
click at [789, 22] on span "Close" at bounding box center [1496, 23] width 34 height 34
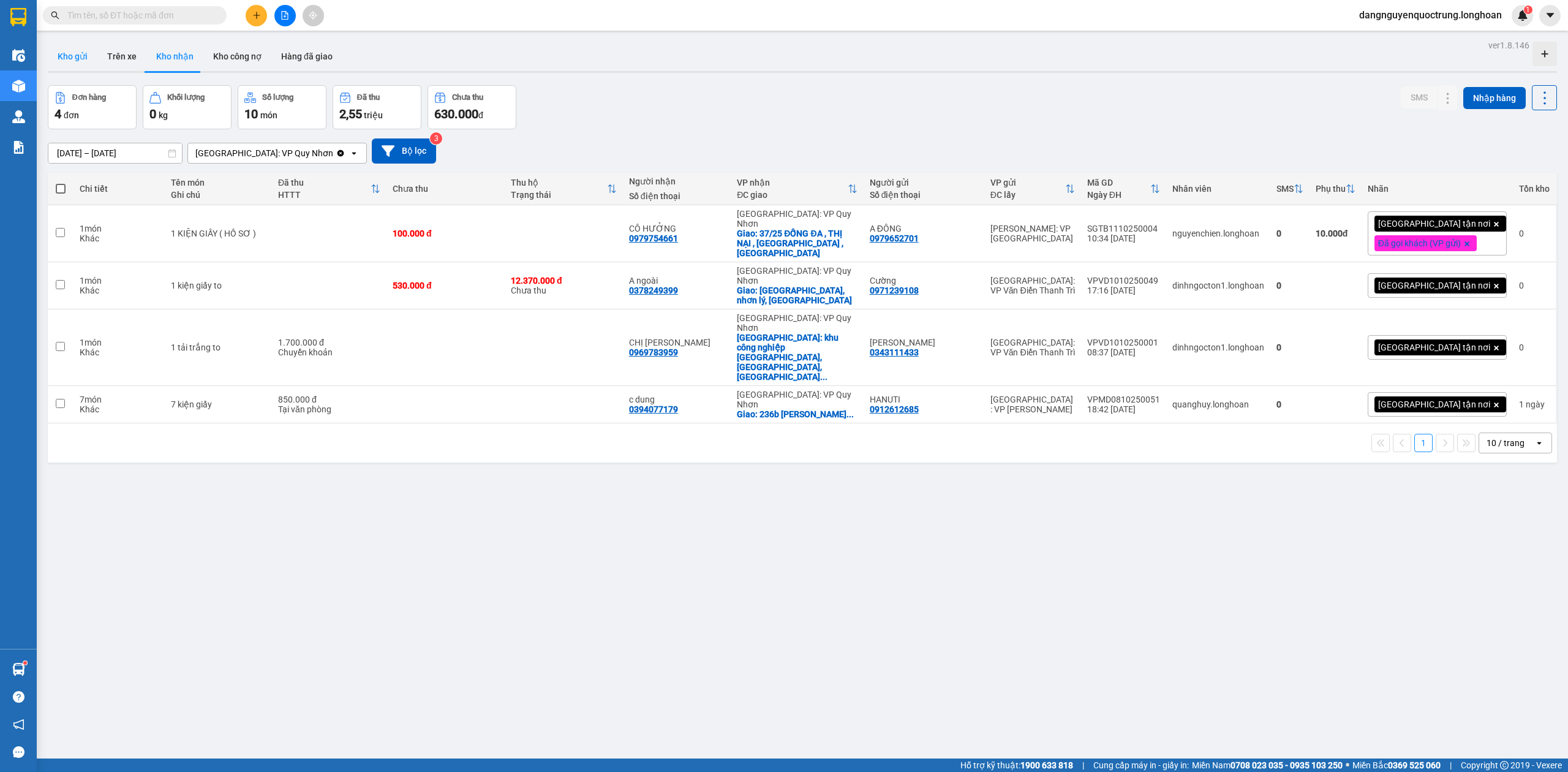
click at [71, 60] on button "Kho gửi" at bounding box center [72, 56] width 50 height 29
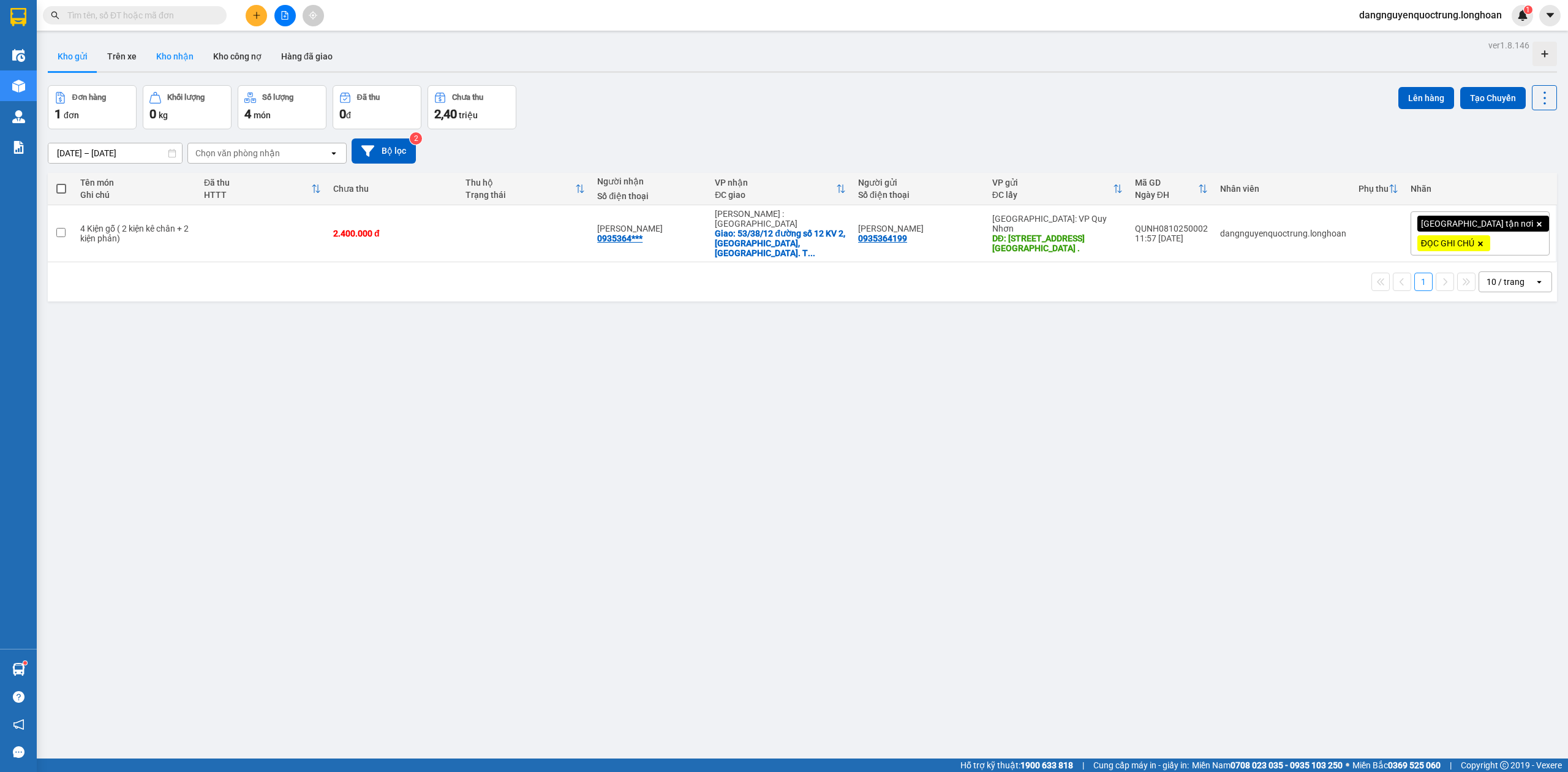
click at [163, 66] on button "Kho nhận" at bounding box center [175, 56] width 57 height 29
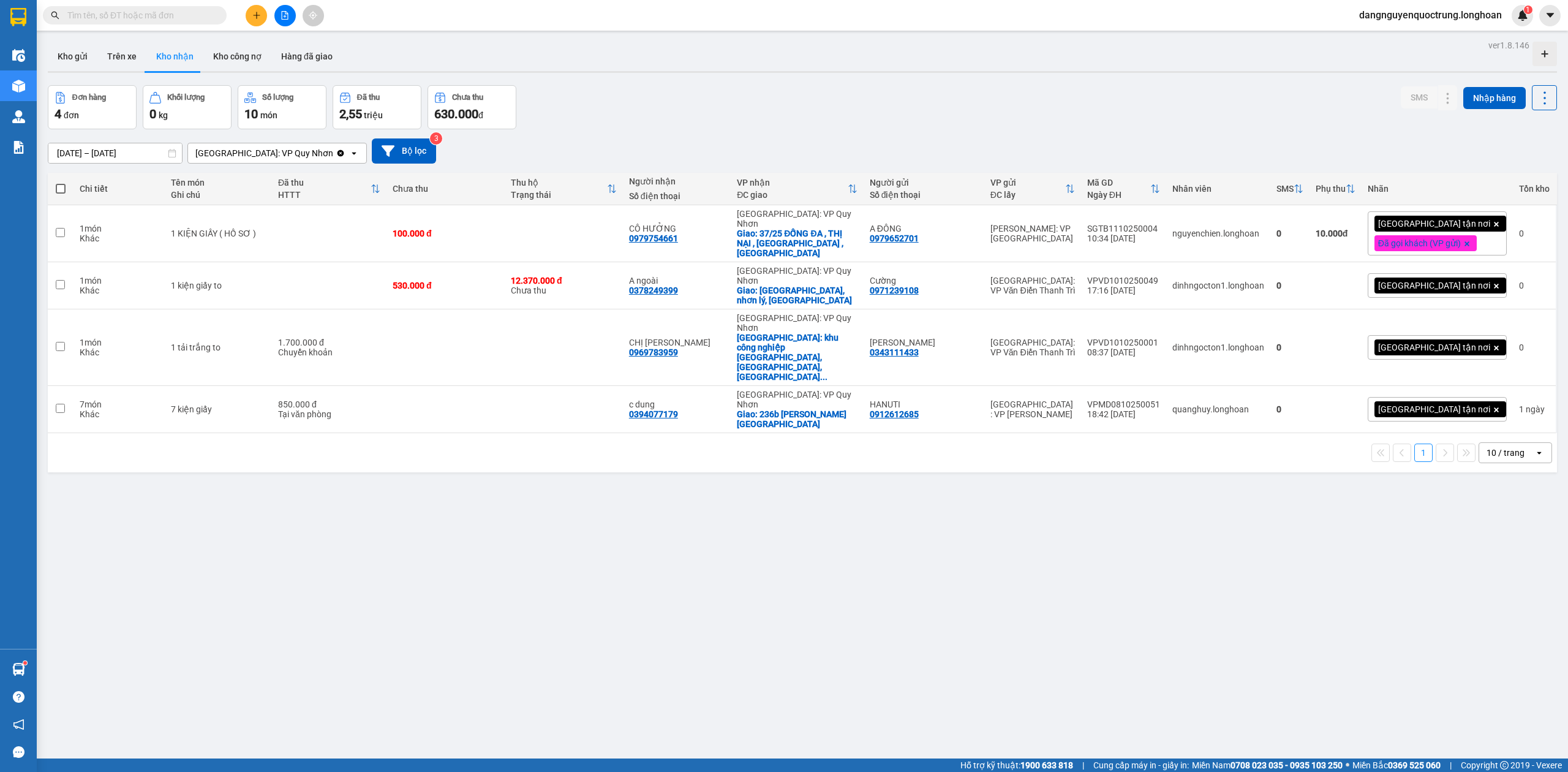
click at [270, 674] on div "ver 1.8.146 Kho gửi Trên xe Kho nhận Kho công nợ Hàng đã giao Đơn hàng 4 đơn Kh…" at bounding box center [802, 423] width 1519 height 772
click at [327, 516] on div "ver 1.8.146 Kho gửi Trên xe Kho nhận Kho công nợ Hàng đã giao Đơn hàng 4 đơn Kh…" at bounding box center [802, 423] width 1519 height 772
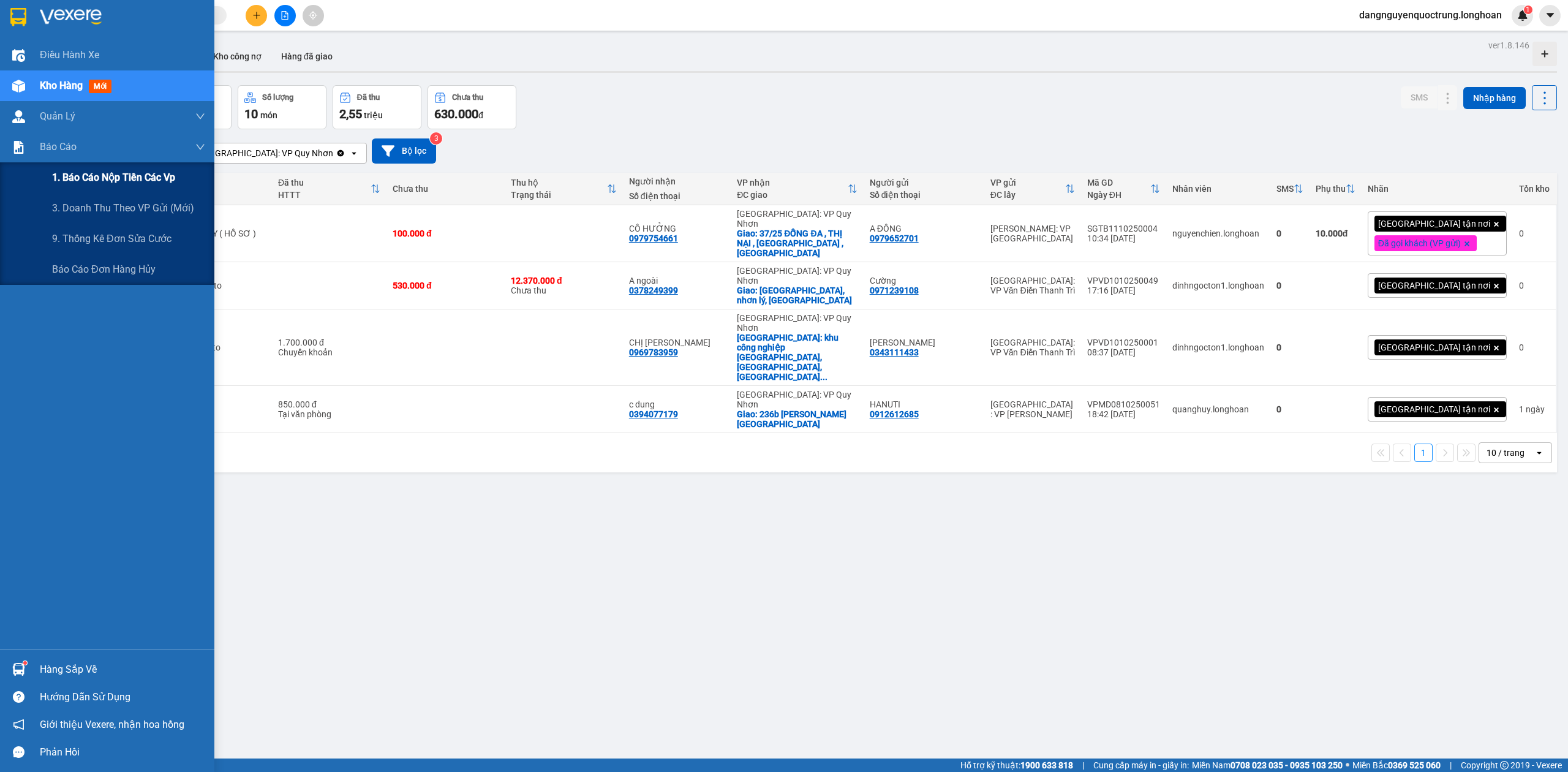
click at [93, 178] on span "1. Báo cáo nộp tiền các vp" at bounding box center [113, 177] width 123 height 16
